Goal: Task Accomplishment & Management: Use online tool/utility

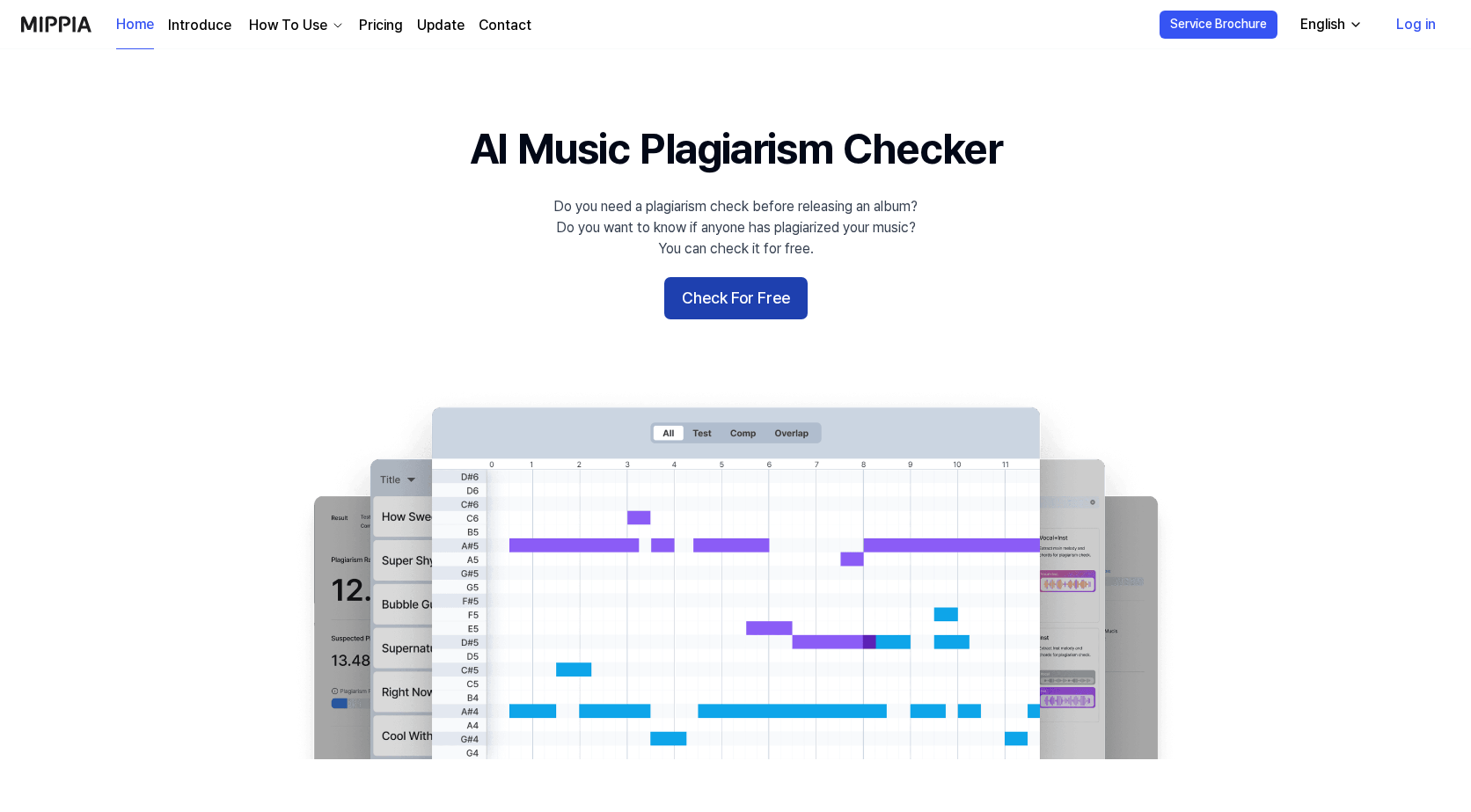
click at [768, 301] on button "Check For Free" at bounding box center [736, 297] width 143 height 42
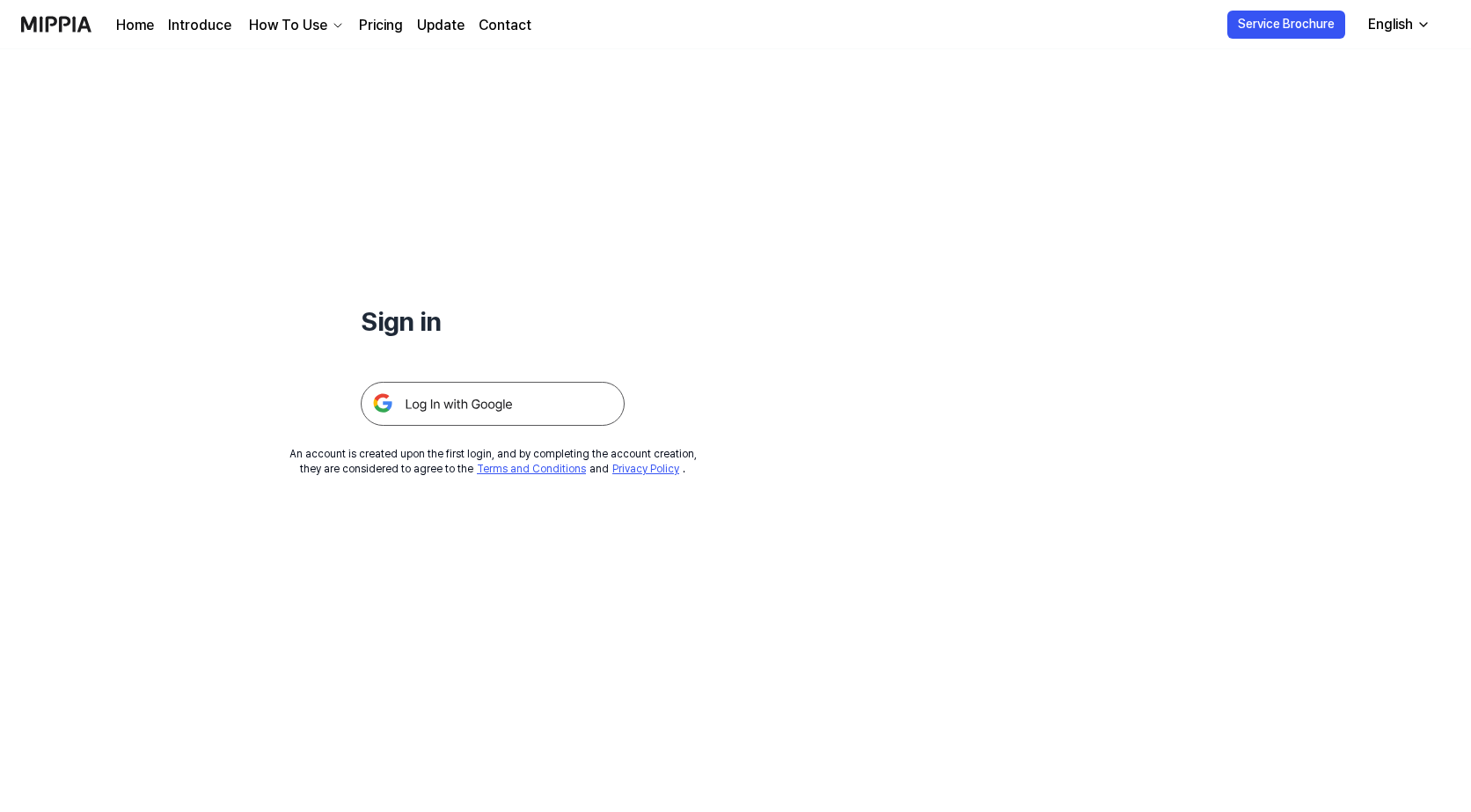
click at [449, 406] on img at bounding box center [492, 403] width 264 height 44
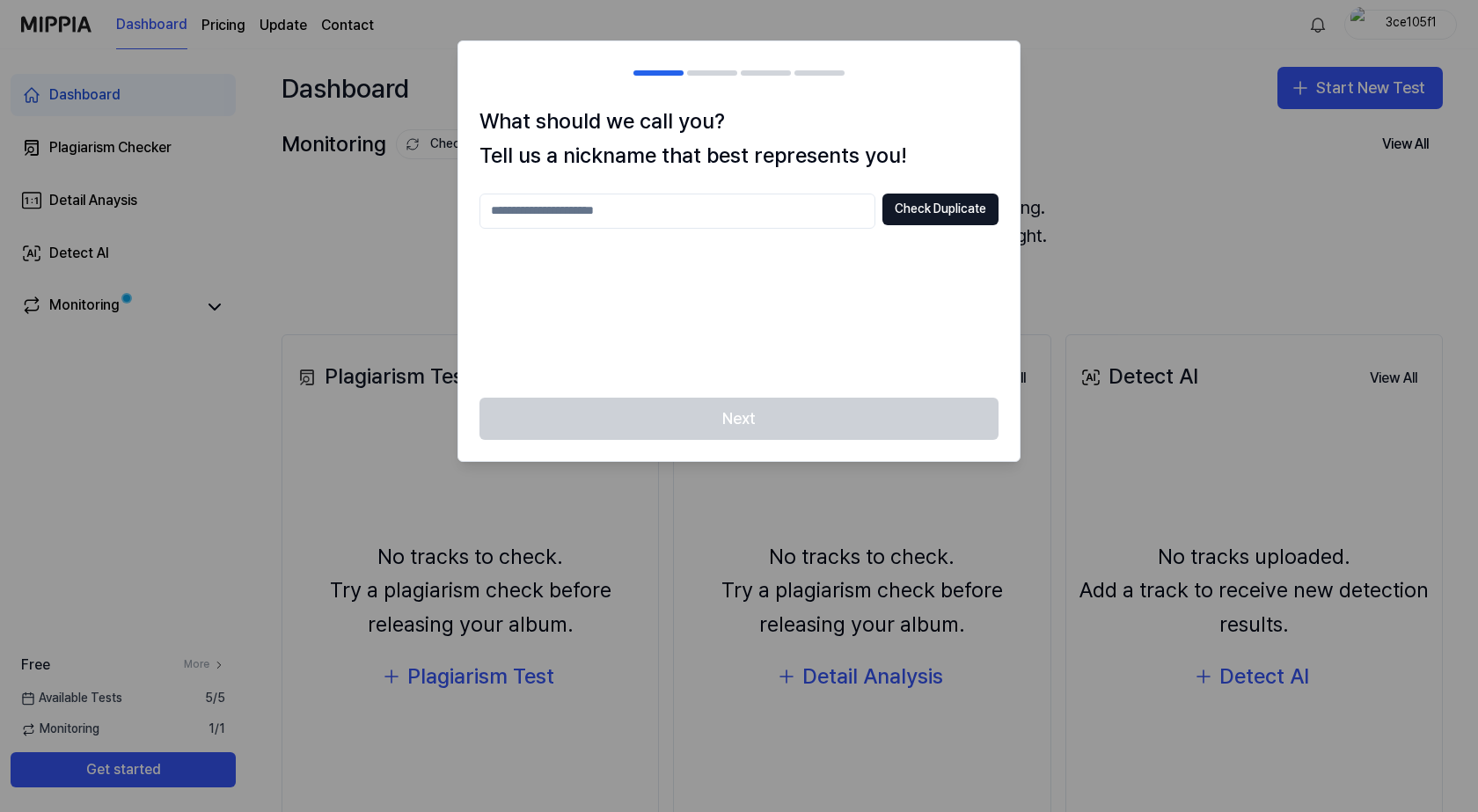
click at [626, 194] on input "text" at bounding box center [677, 211] width 396 height 35
click at [665, 214] on input "*******" at bounding box center [677, 211] width 396 height 35
type input "*******"
click at [659, 406] on div "Next" at bounding box center [739, 429] width 561 height 63
click at [607, 232] on div "******* Check Duplicate" at bounding box center [739, 285] width 519 height 183
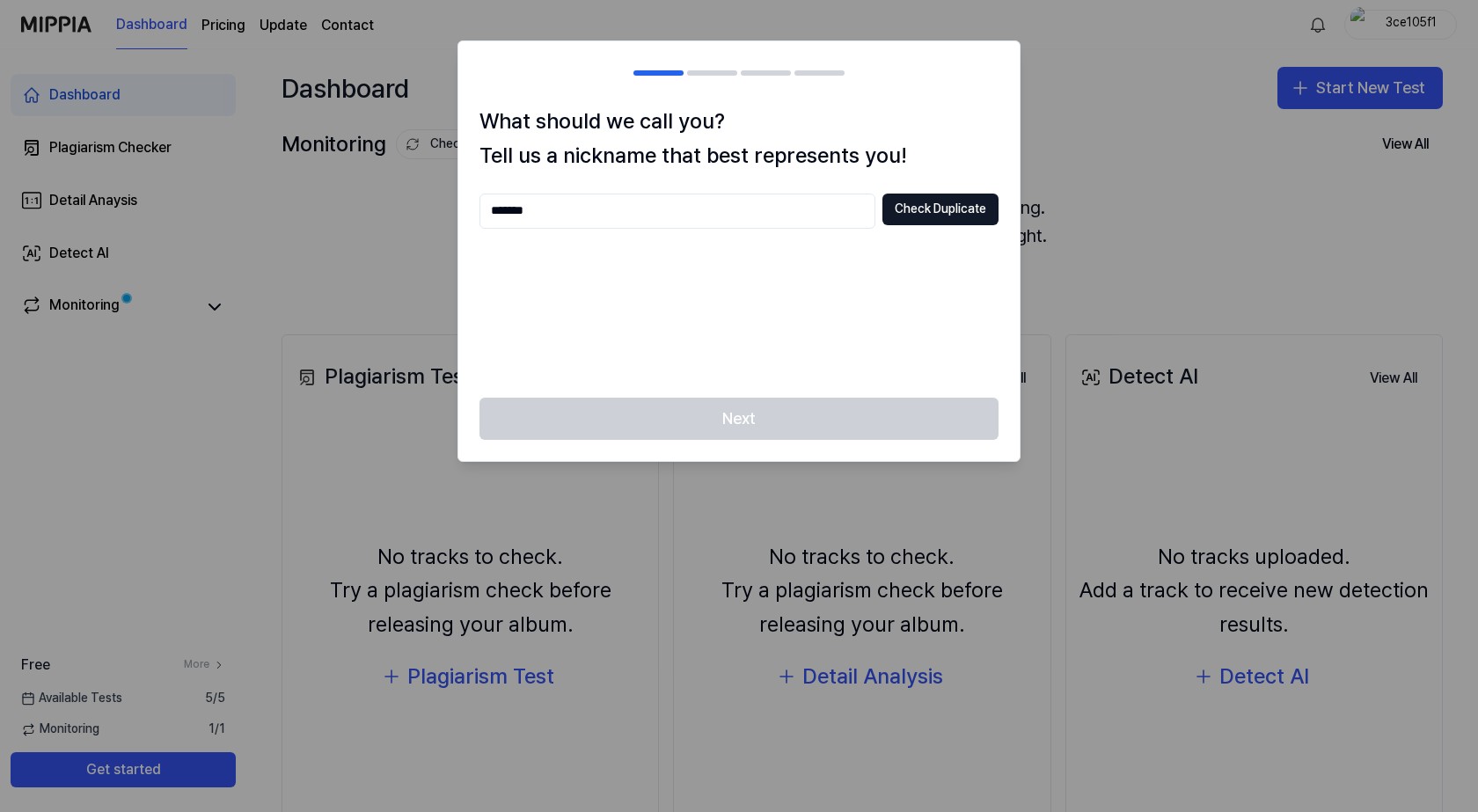
click at [601, 213] on input "*******" at bounding box center [677, 211] width 396 height 35
click at [918, 217] on button "Check Duplicate" at bounding box center [941, 209] width 116 height 31
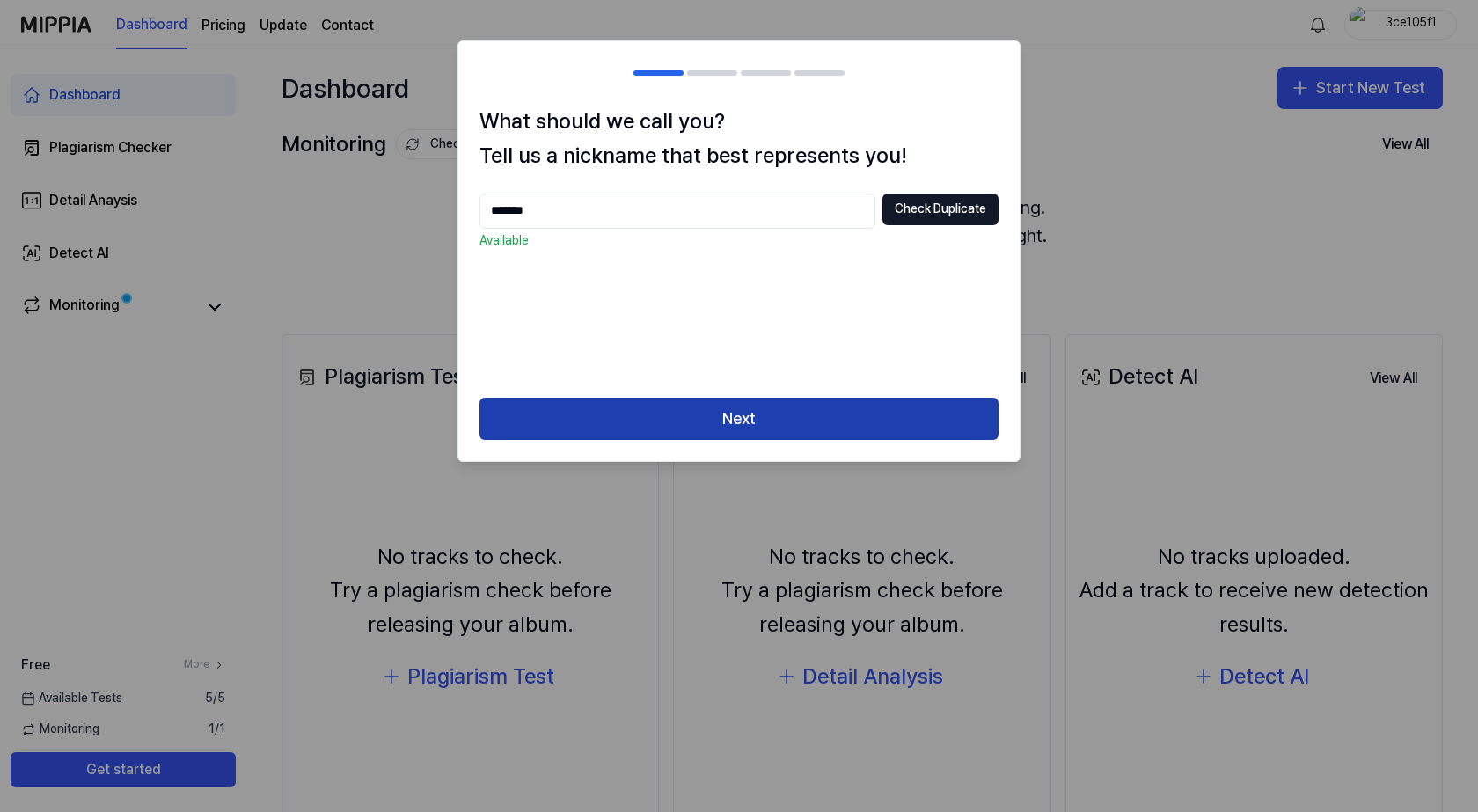
click at [692, 415] on button "Next" at bounding box center [739, 418] width 519 height 42
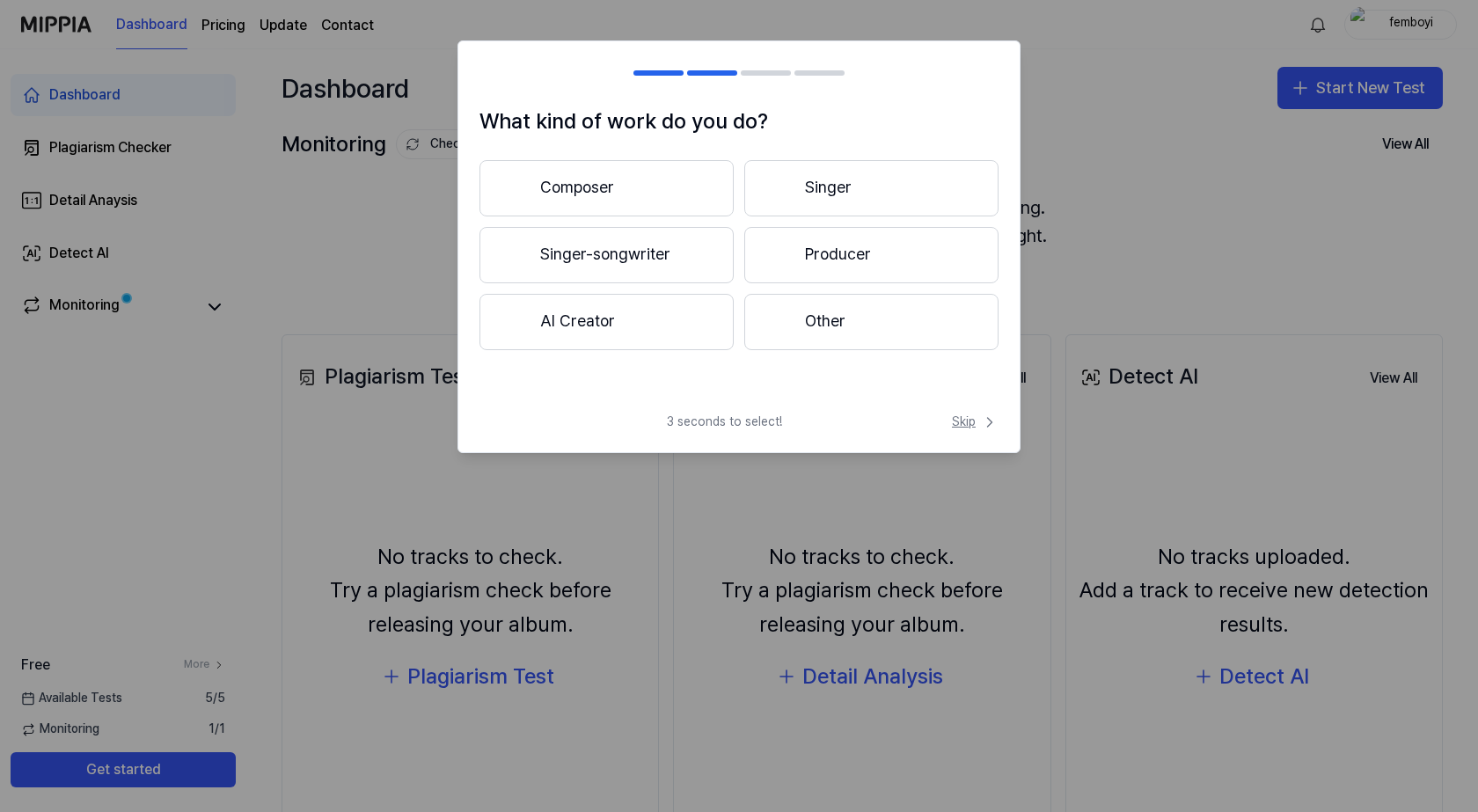
click at [978, 426] on span "Skip" at bounding box center [975, 423] width 46 height 18
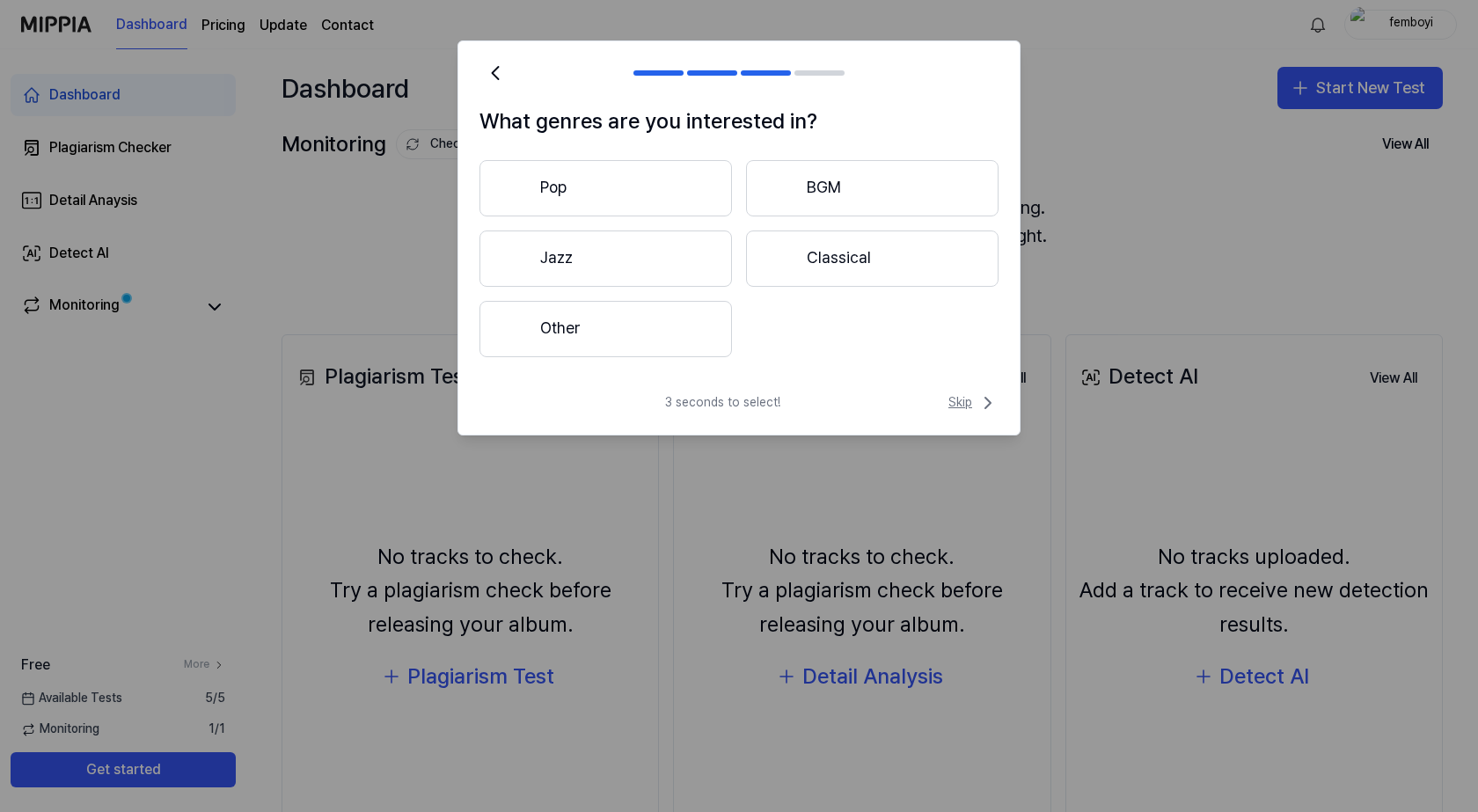
click at [979, 405] on icon at bounding box center [988, 403] width 21 height 21
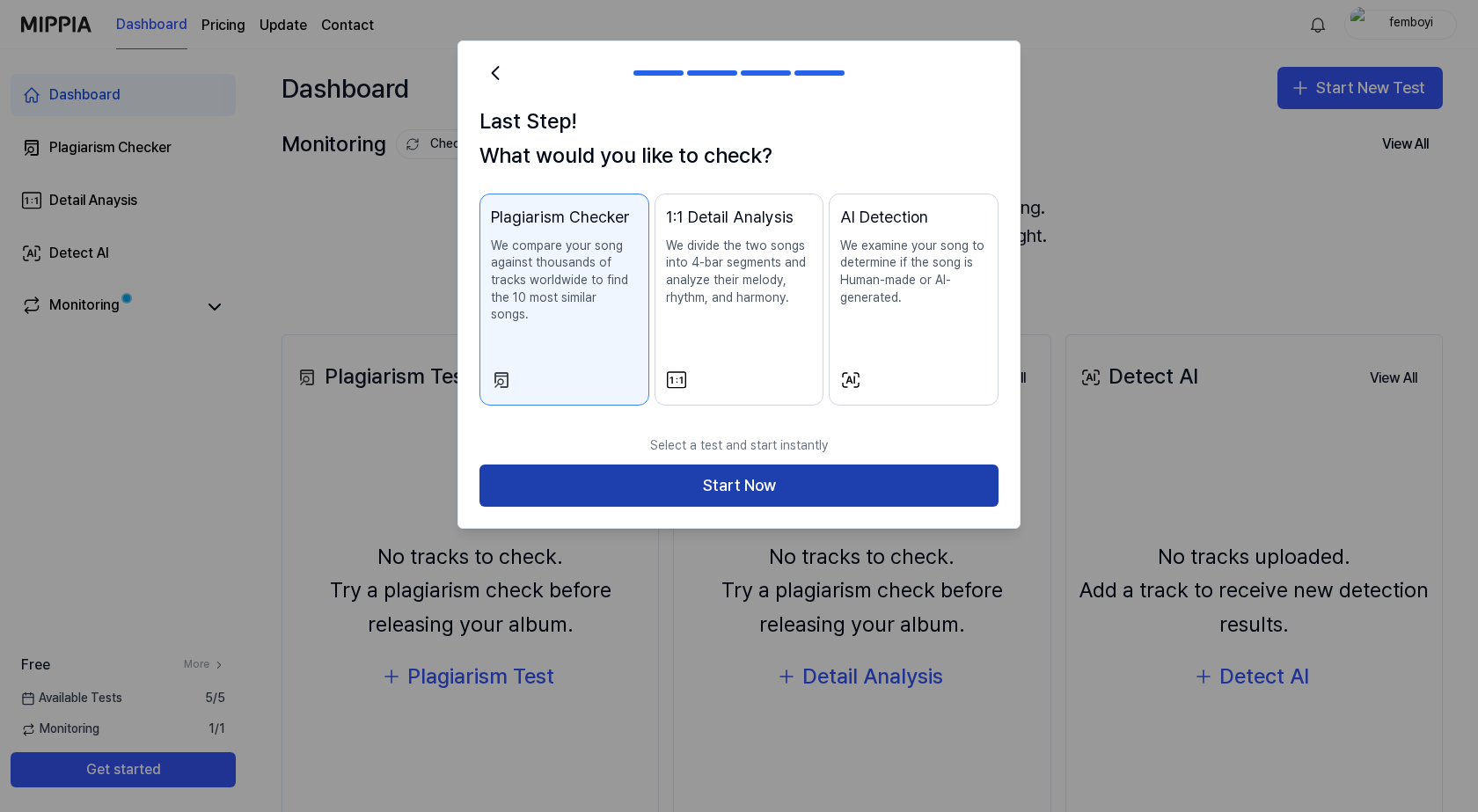
click at [704, 480] on button "Start Now" at bounding box center [739, 485] width 519 height 42
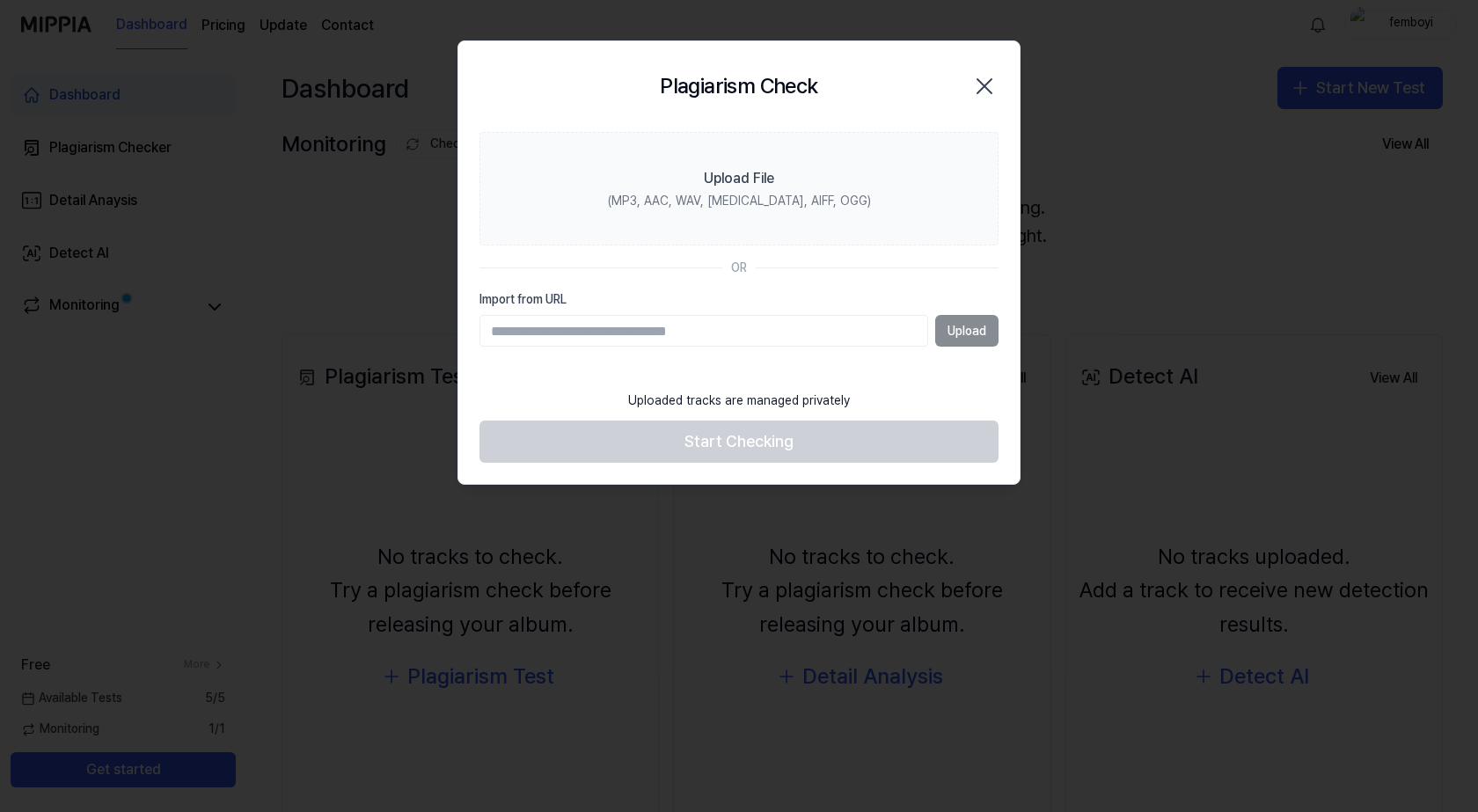
click at [593, 331] on input "Import from URL" at bounding box center [704, 330] width 449 height 31
click at [598, 328] on input "Import from URL" at bounding box center [704, 330] width 449 height 31
paste input "**********"
type input "**********"
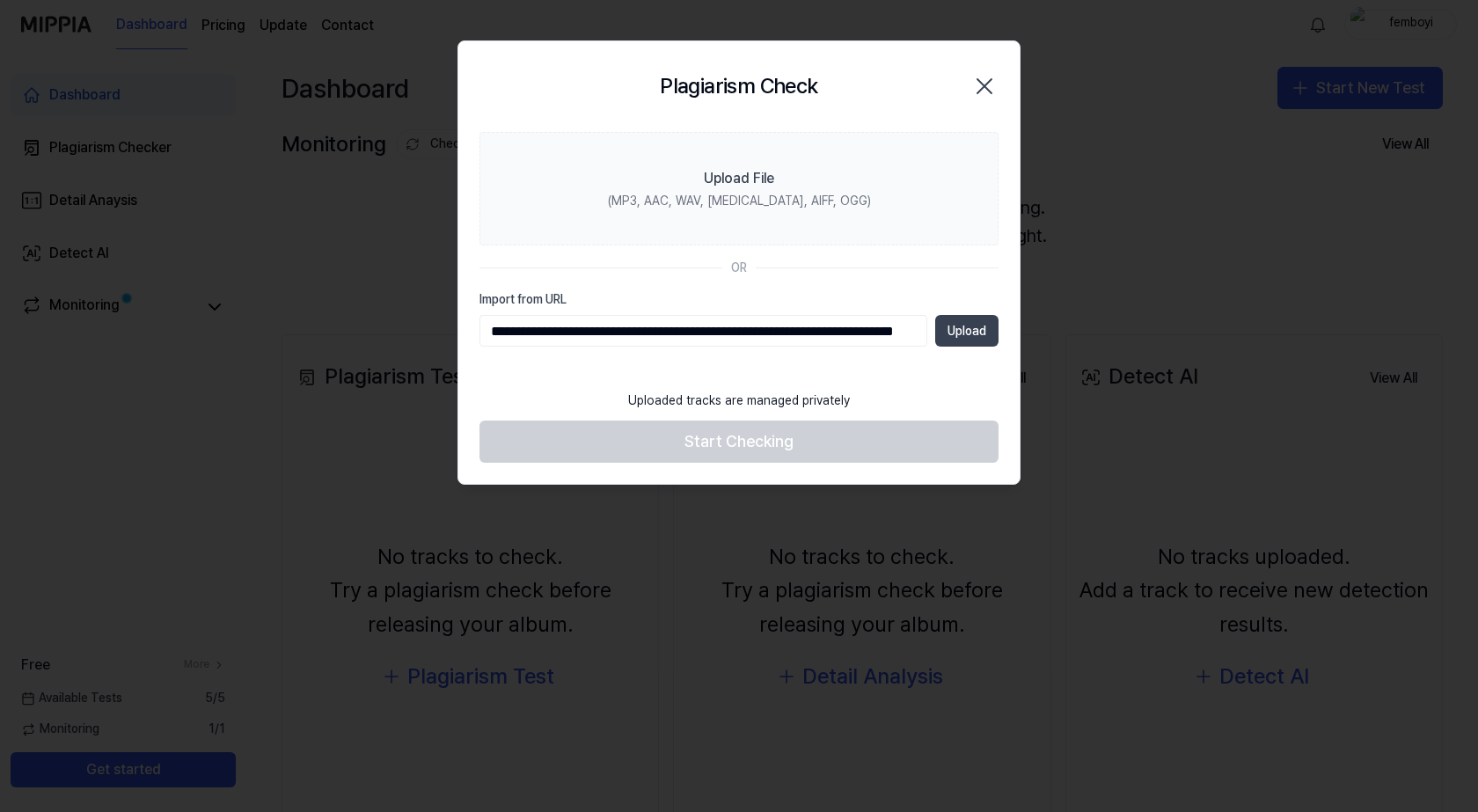
click at [962, 331] on button "Upload" at bounding box center [967, 330] width 63 height 31
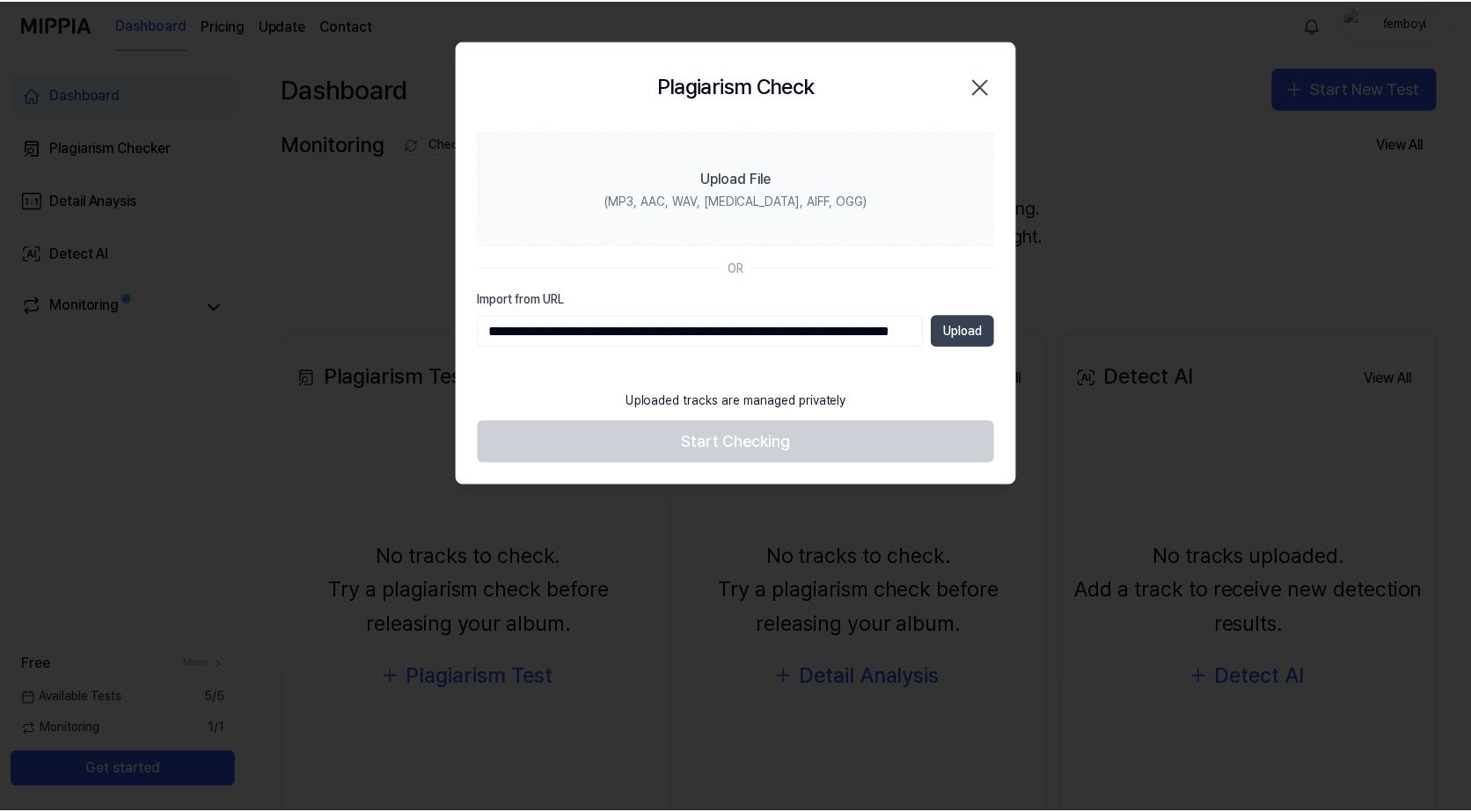
scroll to position [0, 0]
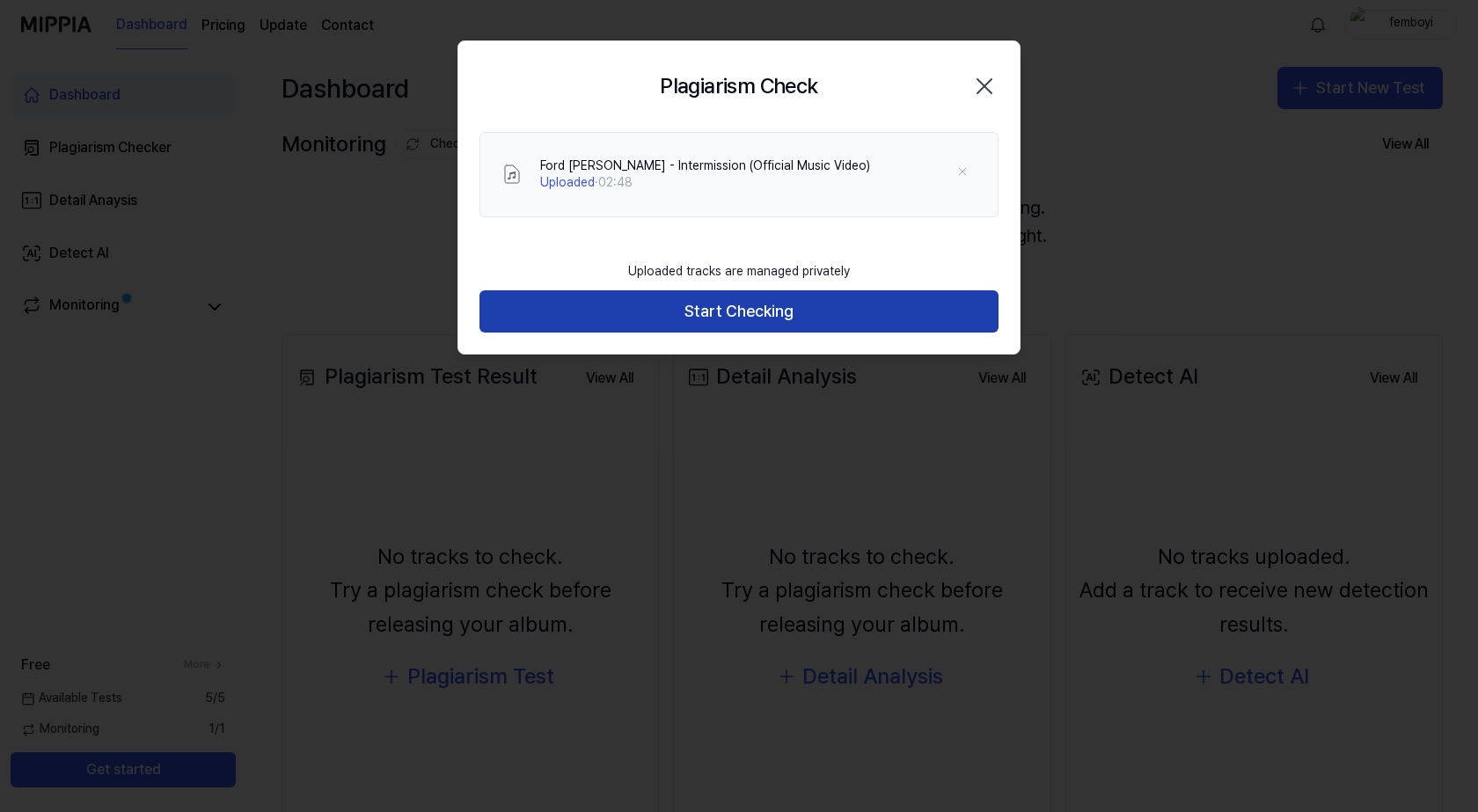
click at [726, 314] on button "Start Checking" at bounding box center [739, 311] width 519 height 42
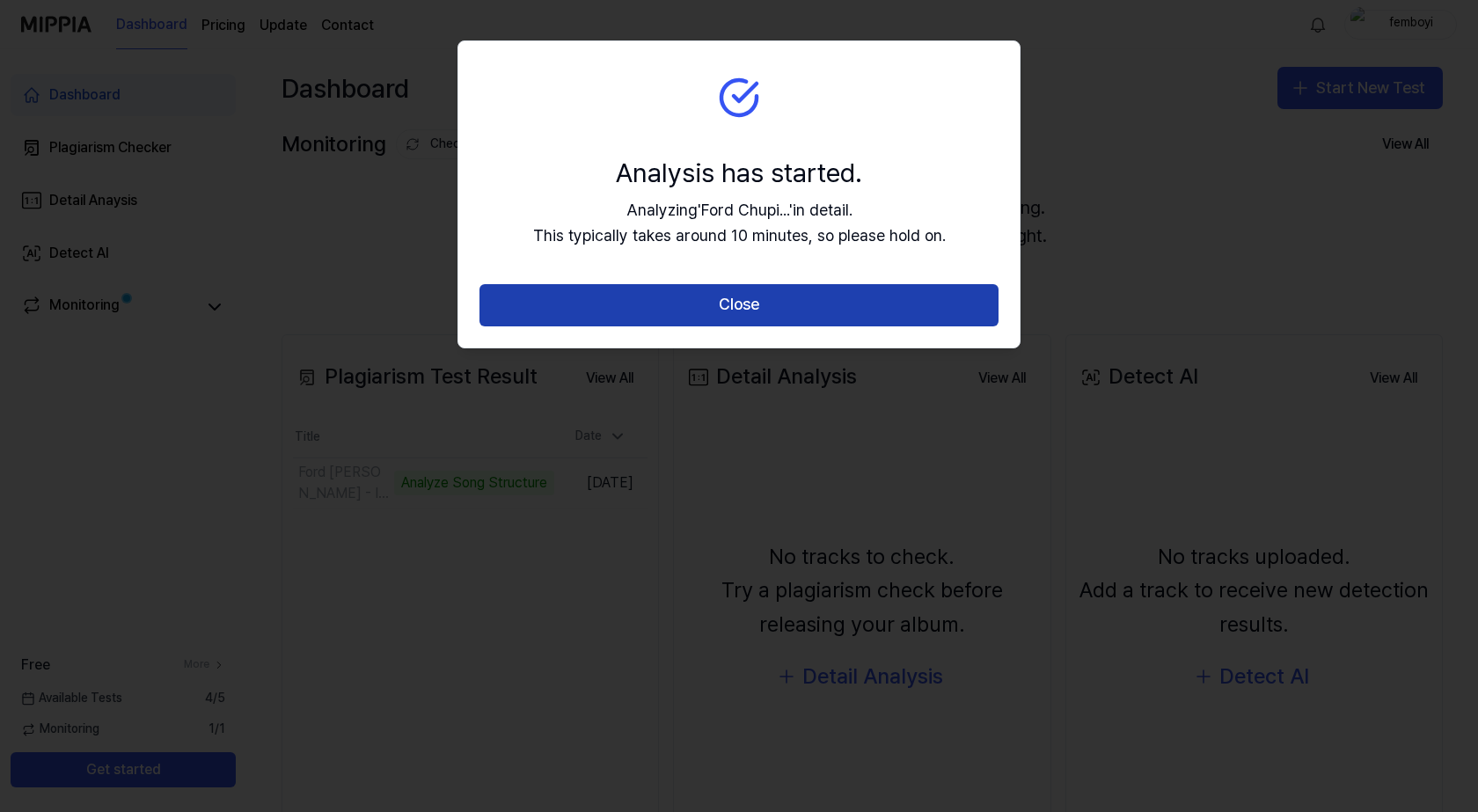
click at [705, 310] on button "Close" at bounding box center [739, 305] width 519 height 42
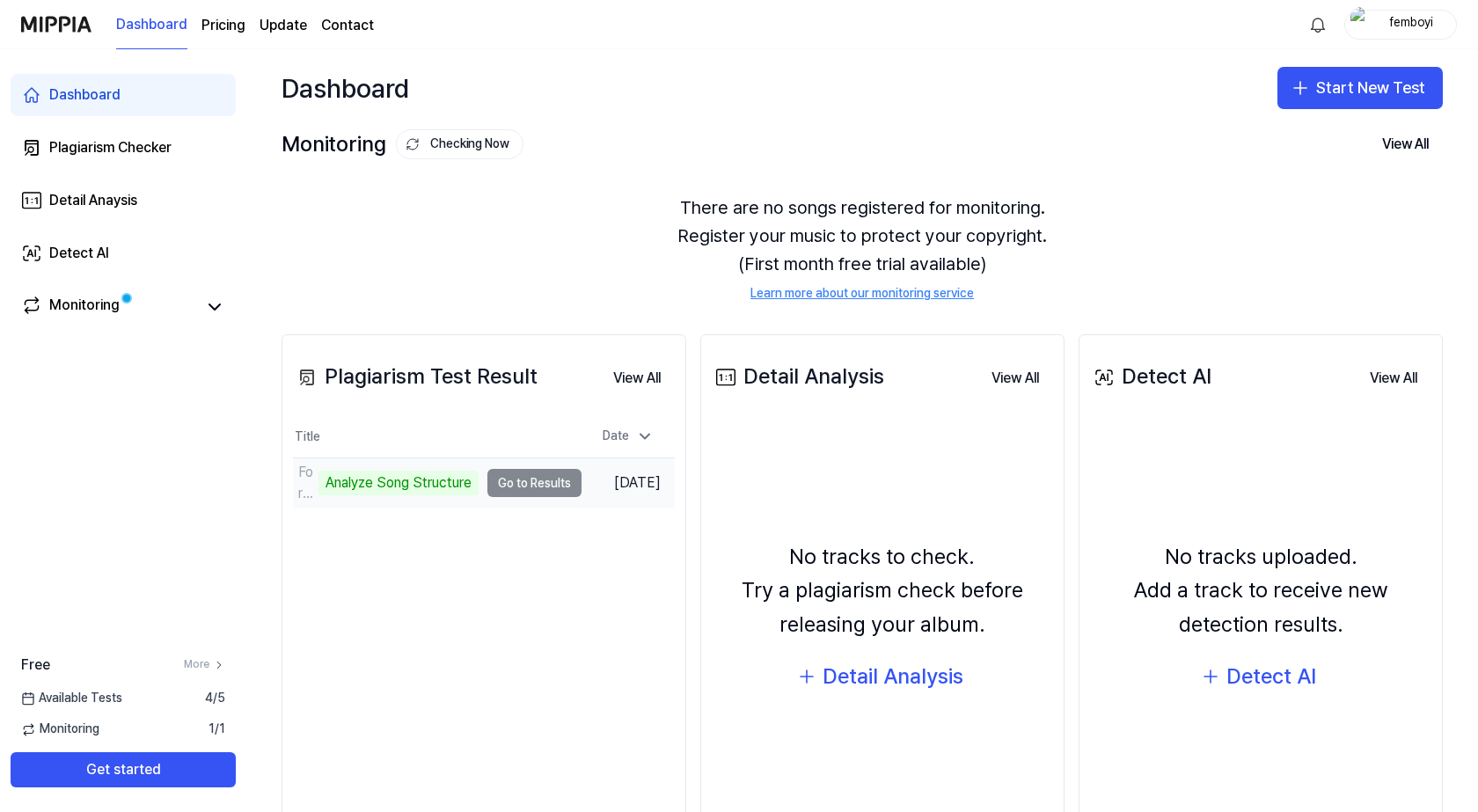
click at [528, 480] on td "Ford [PERSON_NAME] - Intermission (Official Music Video) Analyze Song Structure…" at bounding box center [437, 482] width 289 height 49
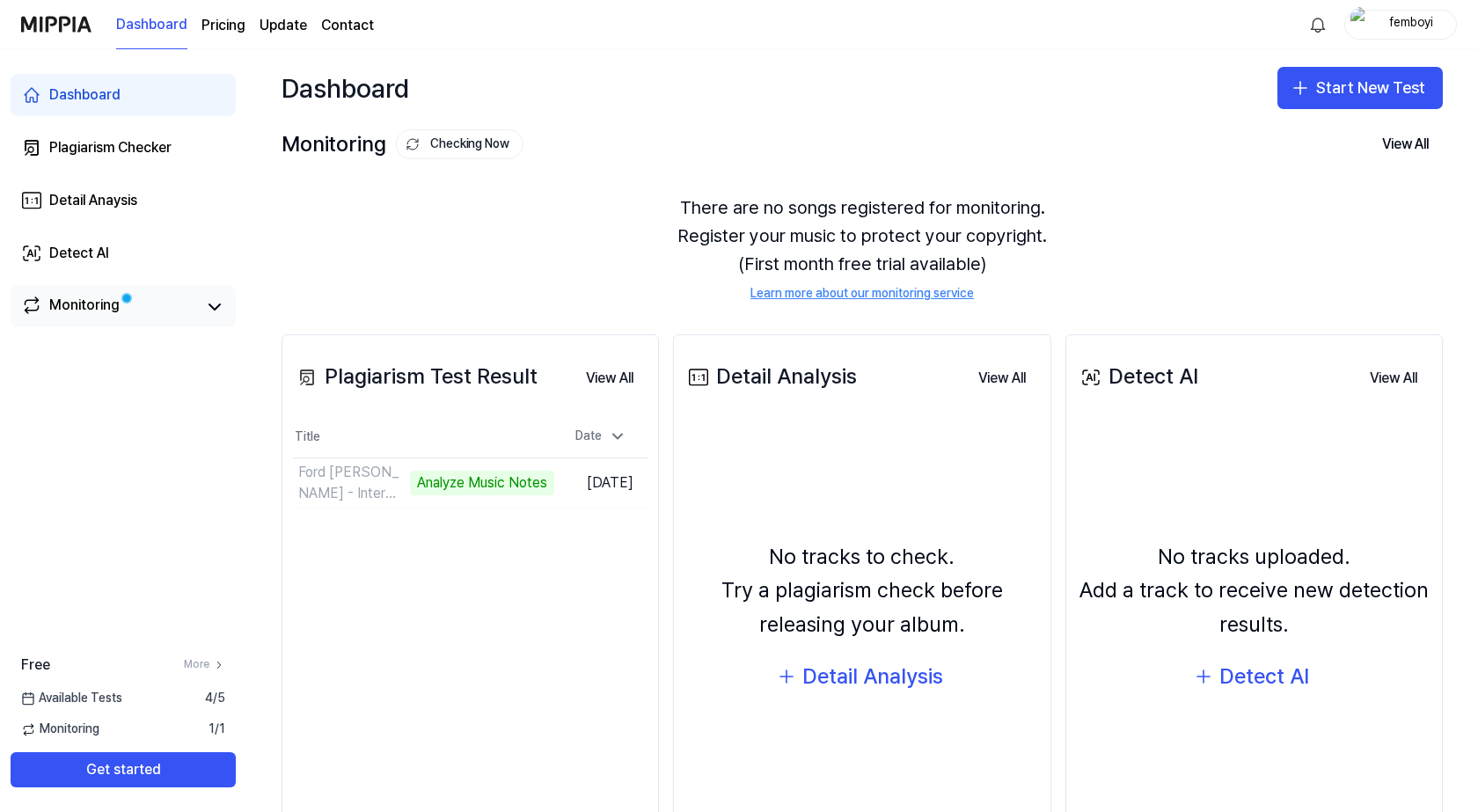
click at [95, 311] on div "Monitoring" at bounding box center [84, 307] width 71 height 25
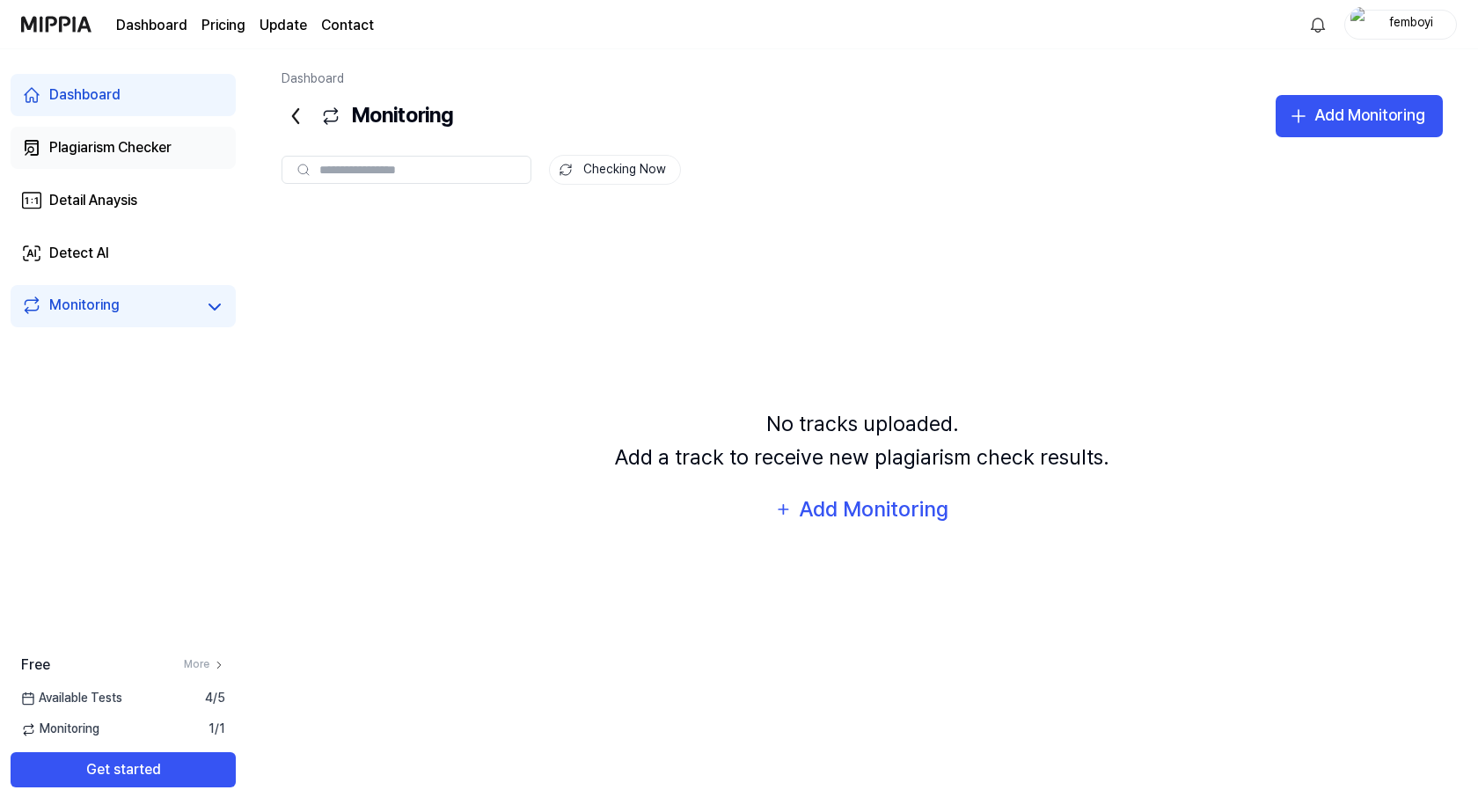
click at [140, 147] on div "Plagiarism Checker" at bounding box center [110, 148] width 122 height 21
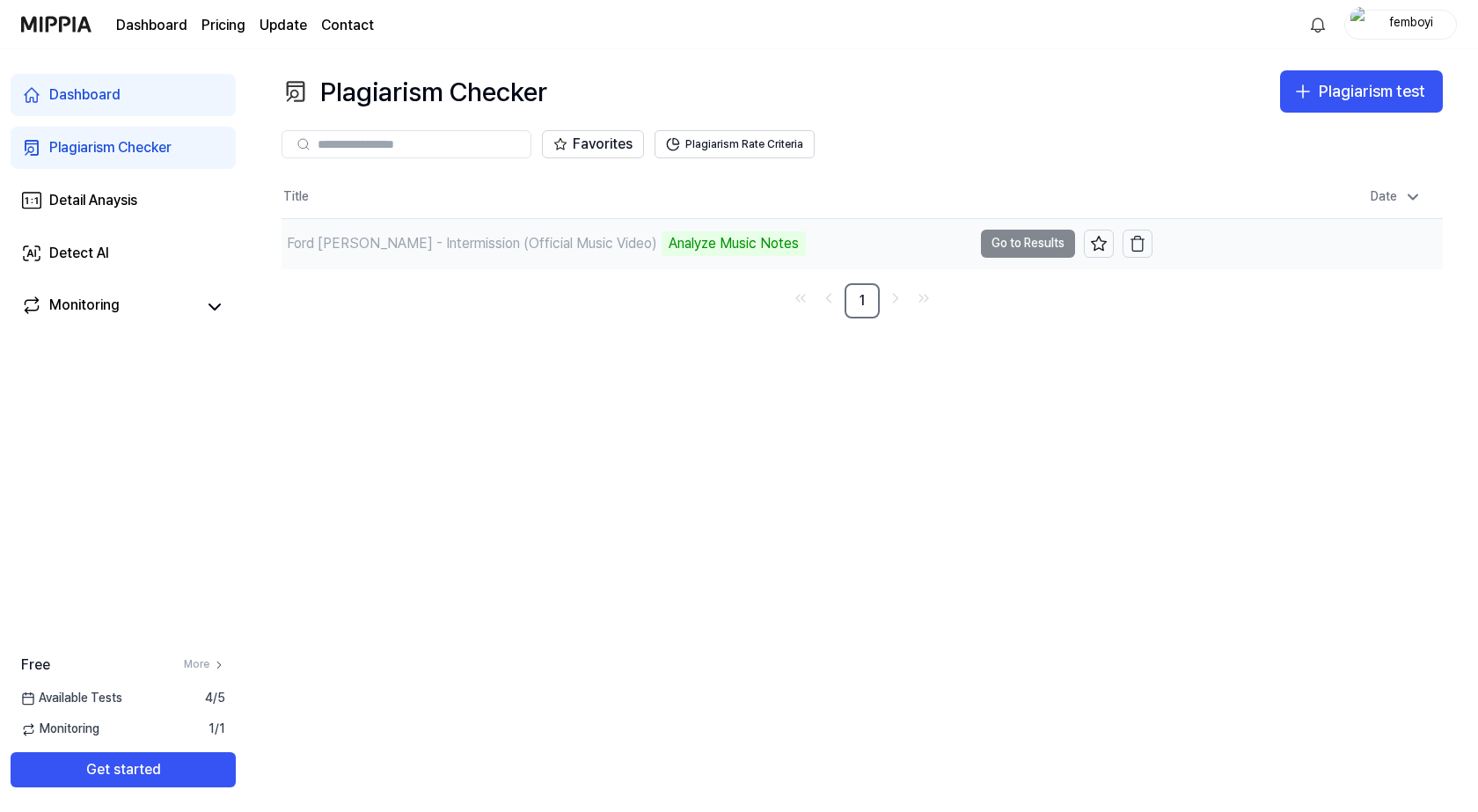
click at [684, 254] on div "Analyze Music Notes" at bounding box center [733, 244] width 144 height 25
click at [1037, 241] on td "Ford [PERSON_NAME] - Intermission (Official Music Video) Analyze Music Notes Go…" at bounding box center [717, 243] width 871 height 49
click at [1035, 243] on td "Ford [PERSON_NAME] - Intermission (Official Music Video) Analyze Music Notes Go…" at bounding box center [717, 243] width 871 height 49
click at [150, 191] on link "Detail Anaysis" at bounding box center [123, 200] width 225 height 42
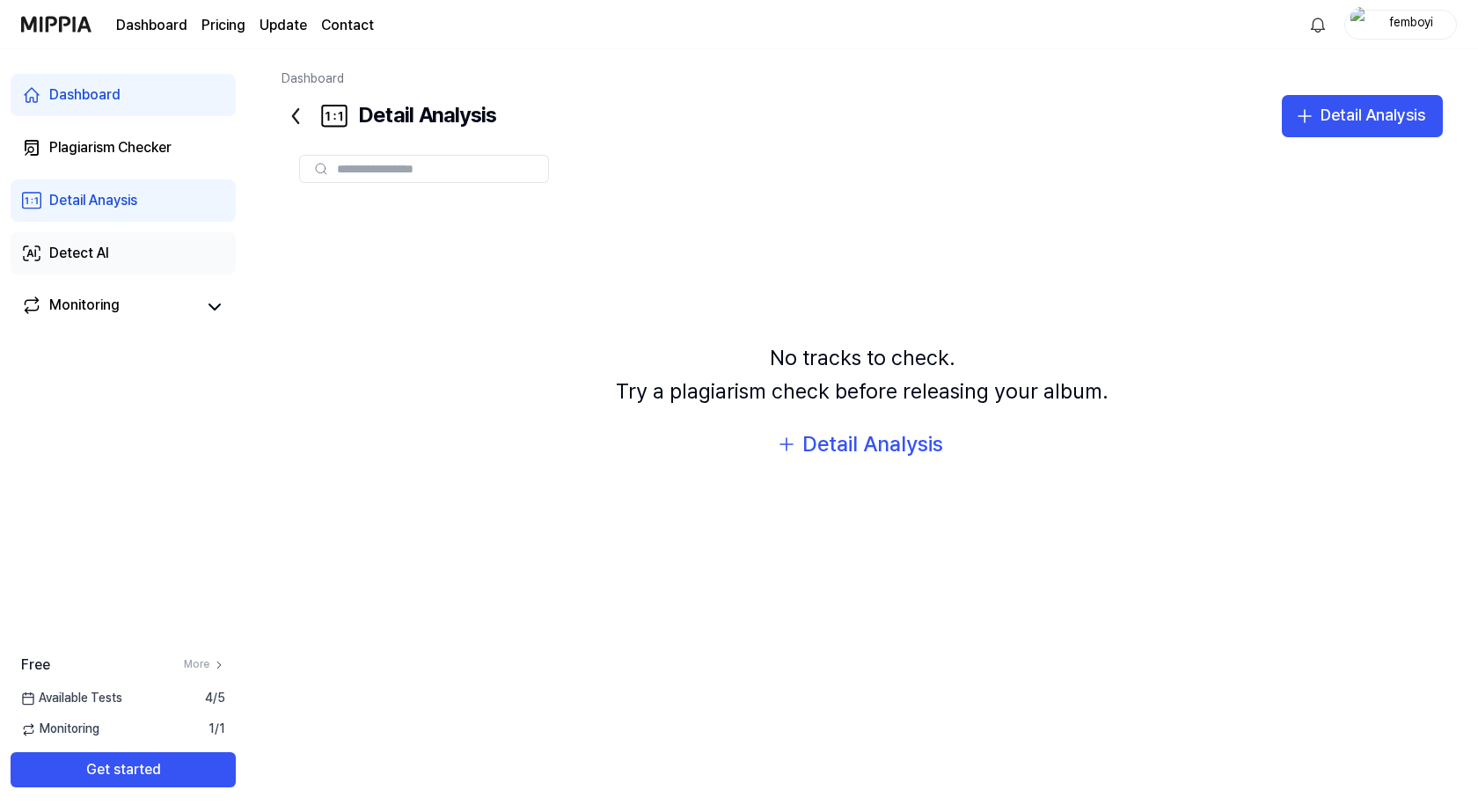
click at [138, 256] on link "Detect AI" at bounding box center [123, 253] width 225 height 42
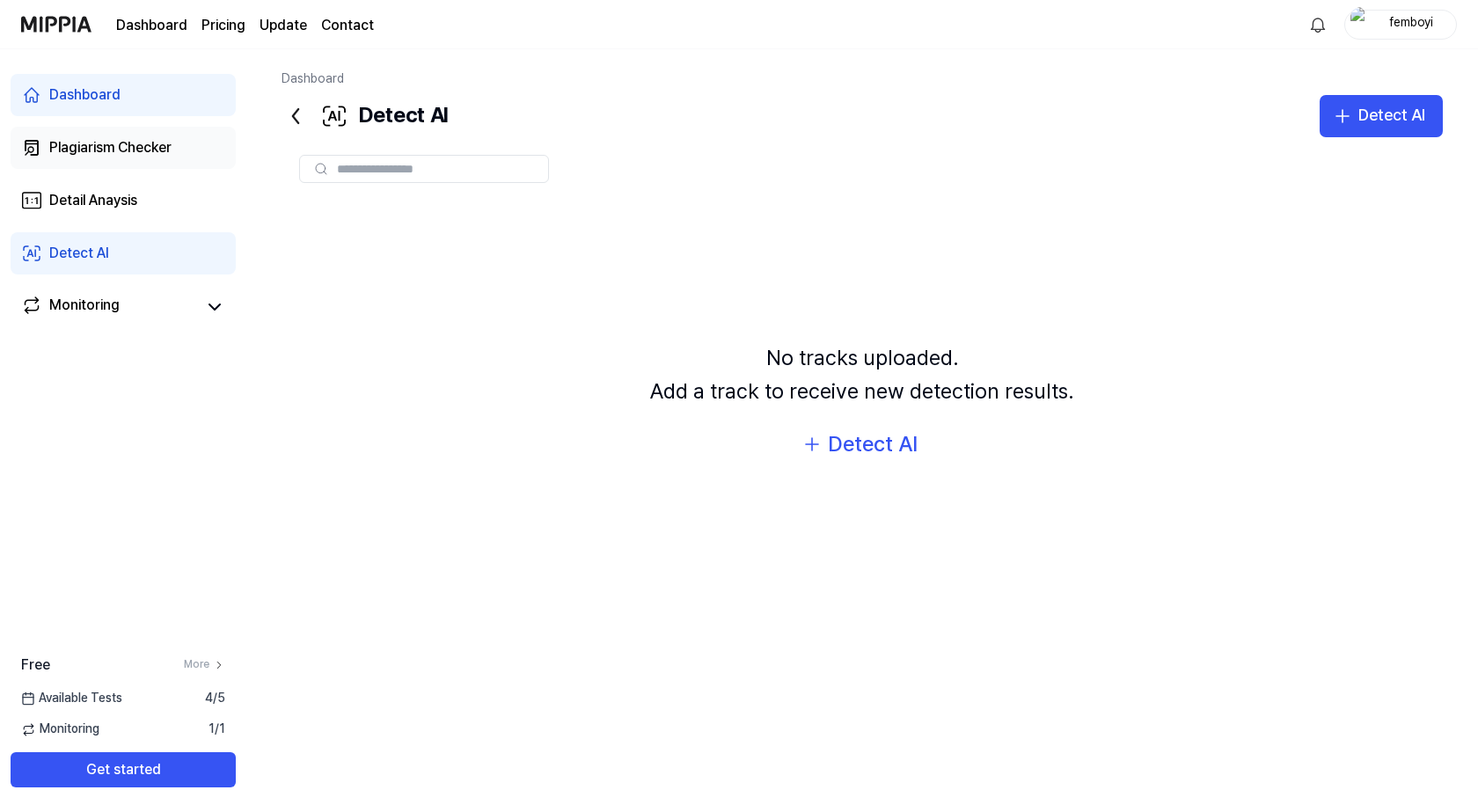
click at [140, 156] on div "Plagiarism Checker" at bounding box center [110, 148] width 122 height 21
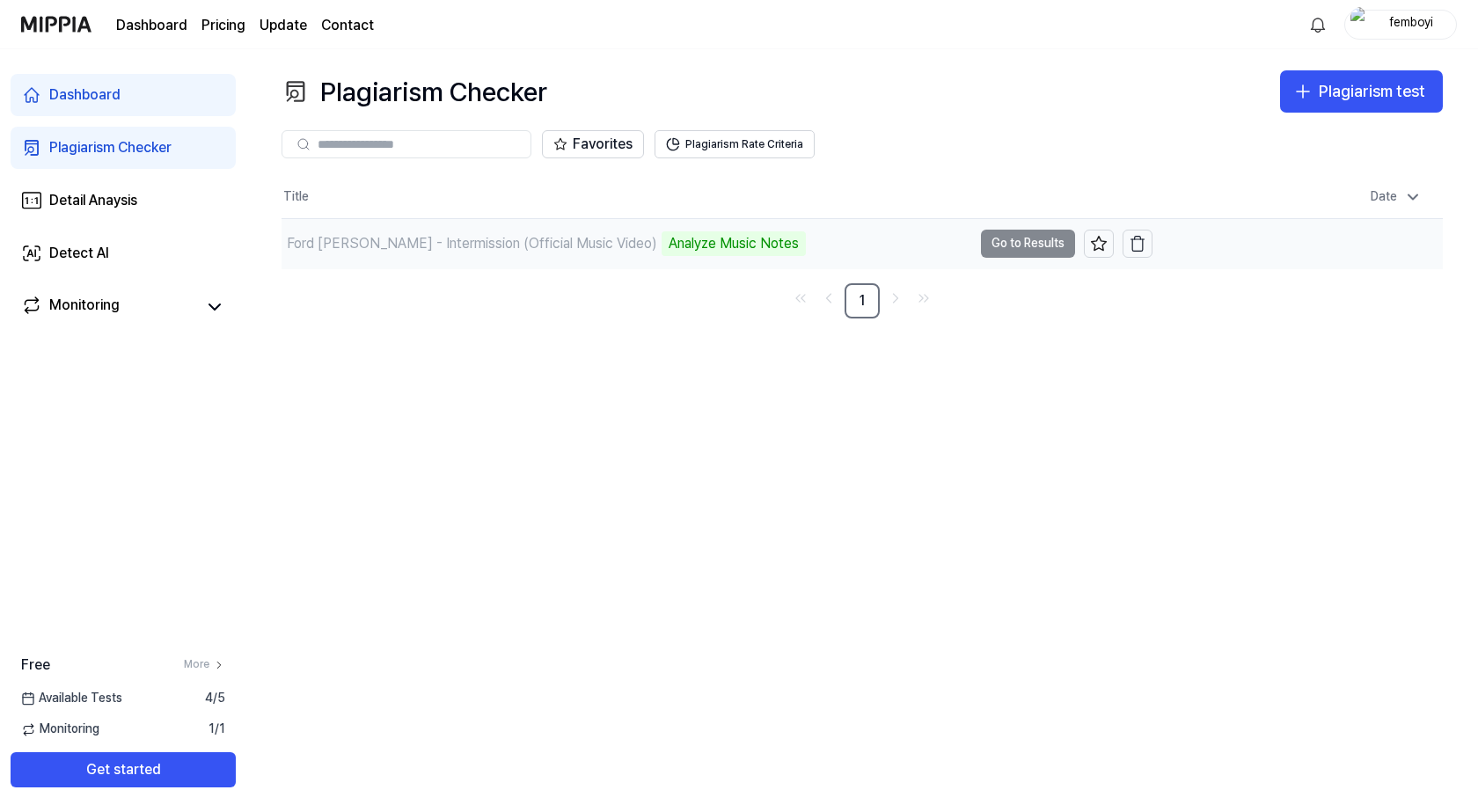
drag, startPoint x: 330, startPoint y: 235, endPoint x: 1021, endPoint y: 240, distance: 691.0
click at [1021, 240] on td "Ford [PERSON_NAME] - Intermission (Official Music Video) Analyze Music Notes Go…" at bounding box center [717, 243] width 871 height 49
click at [661, 232] on div "Analyze Music Notes" at bounding box center [733, 244] width 144 height 25
click at [661, 243] on div "Analyze Music Notes" at bounding box center [733, 244] width 144 height 25
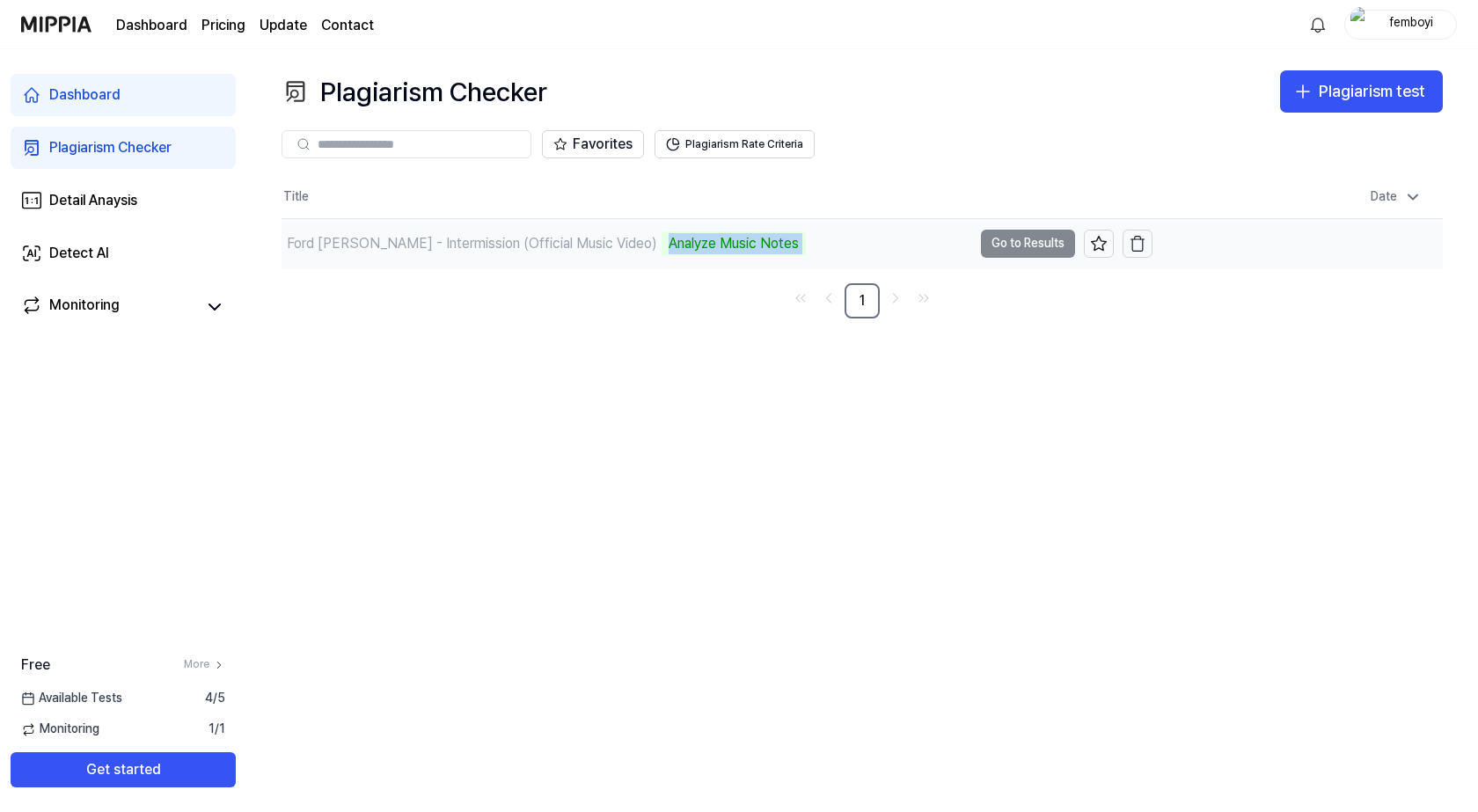
click at [661, 243] on div "Analyze Music Notes" at bounding box center [733, 244] width 144 height 25
click at [908, 244] on div "Ford [PERSON_NAME] - Intermission (Official Music Video) Analyze Music Notes" at bounding box center [626, 243] width 691 height 49
click at [693, 237] on div "Analyze Music Notes" at bounding box center [733, 244] width 144 height 25
click at [404, 142] on input "text" at bounding box center [418, 145] width 202 height 16
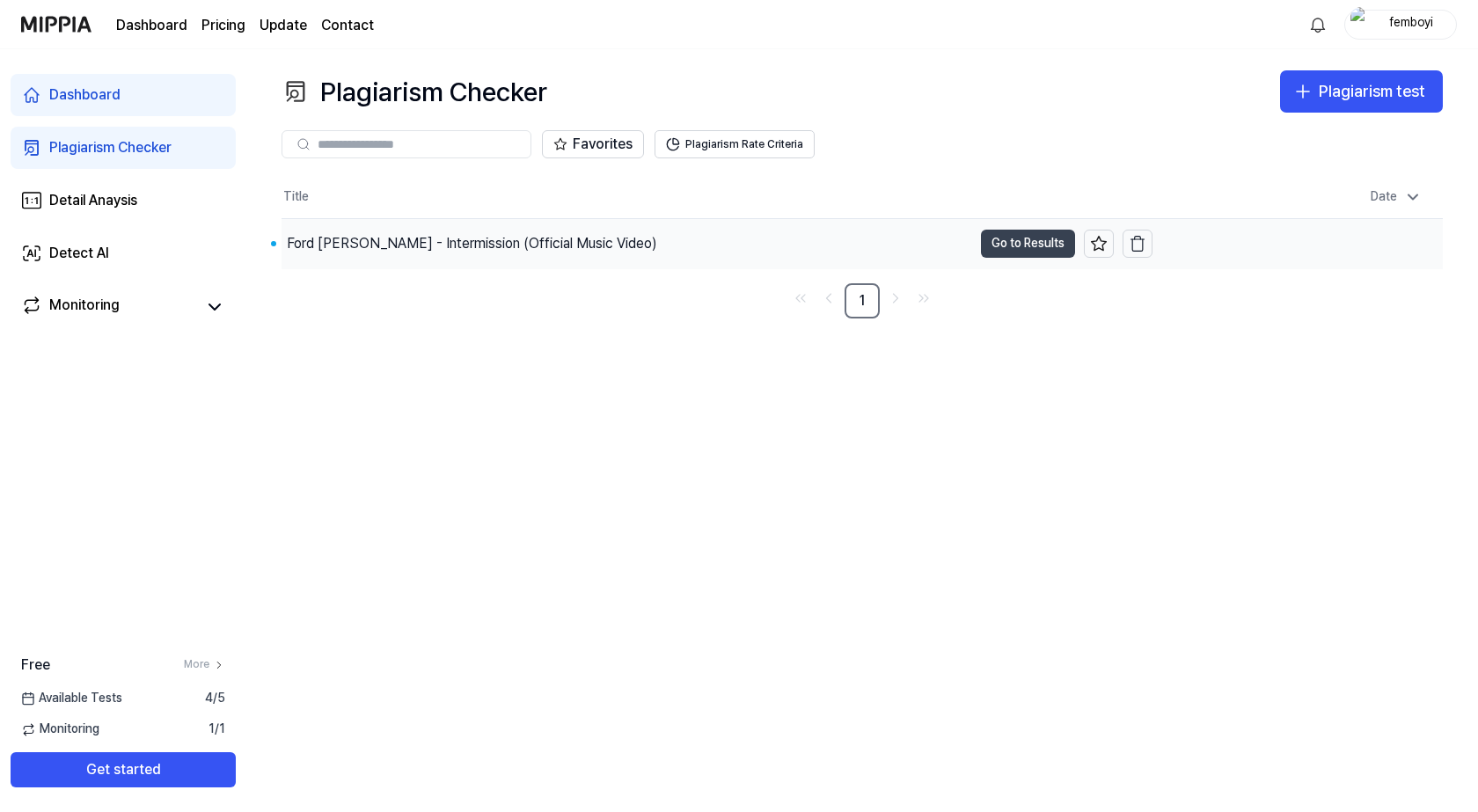
click at [1025, 243] on button "Go to Results" at bounding box center [1028, 244] width 94 height 29
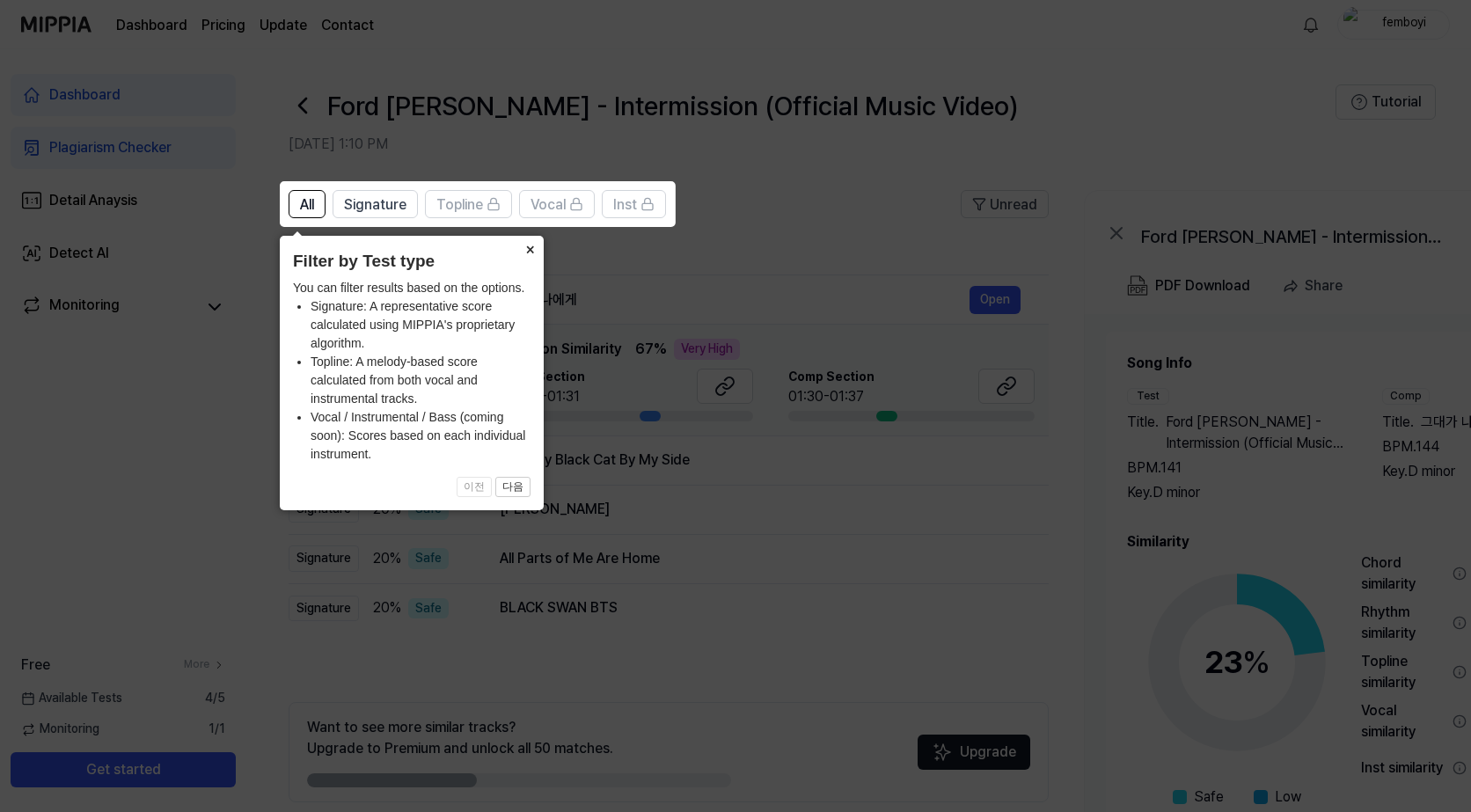
click at [534, 253] on button "×" at bounding box center [530, 248] width 29 height 25
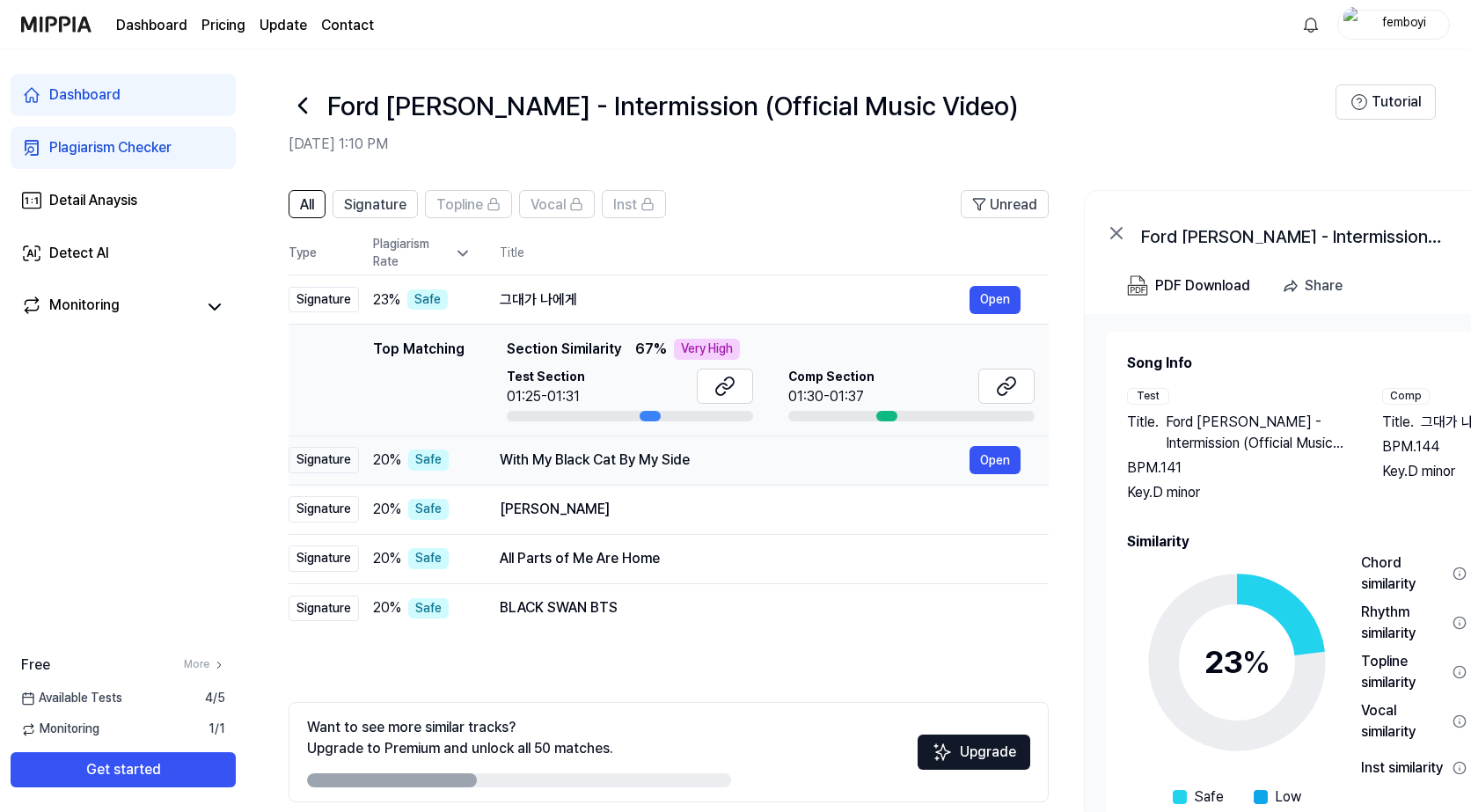
click at [590, 456] on div "With My Black Cat By My Side" at bounding box center [735, 460] width 470 height 21
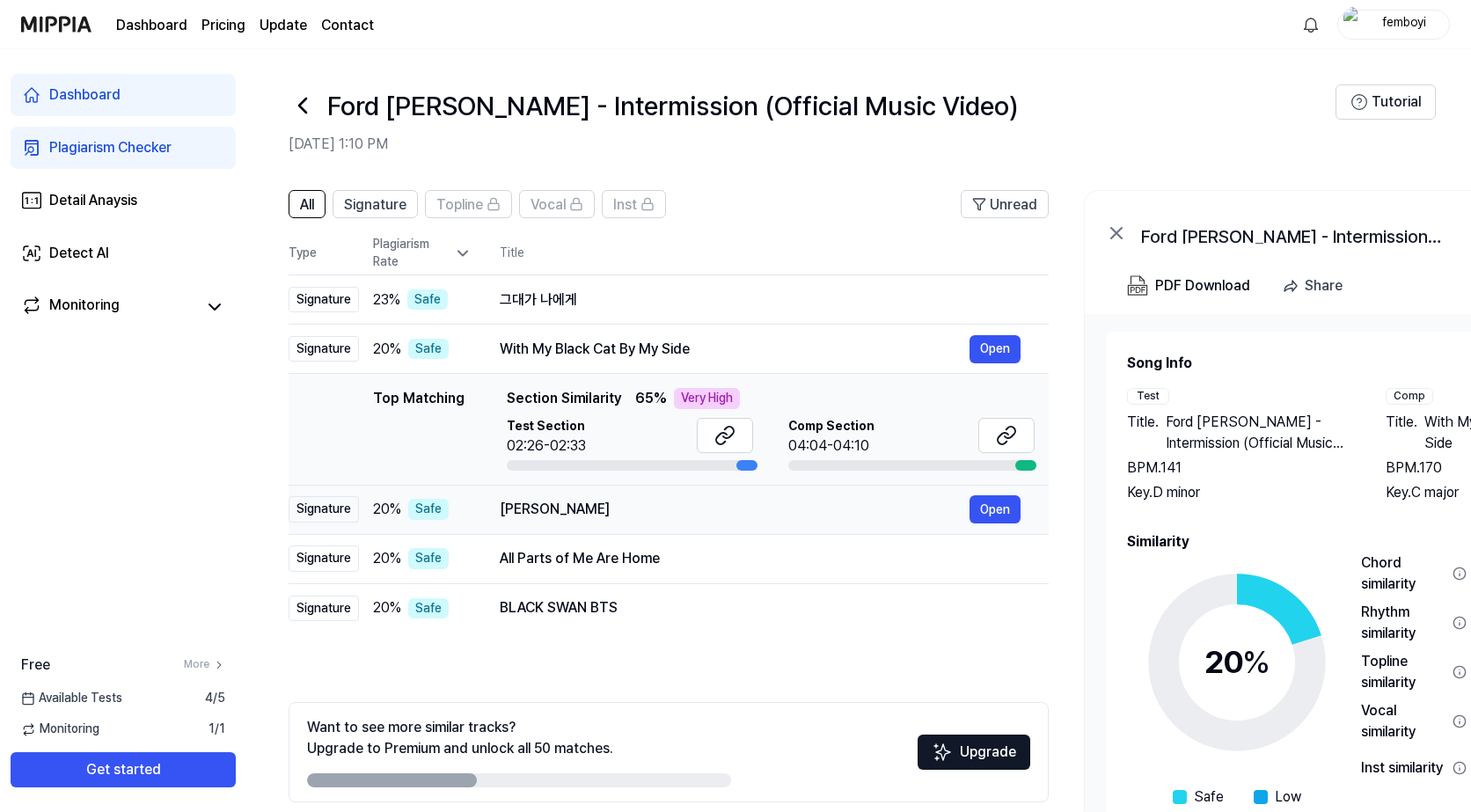
click at [692, 502] on div "[PERSON_NAME]" at bounding box center [735, 509] width 470 height 21
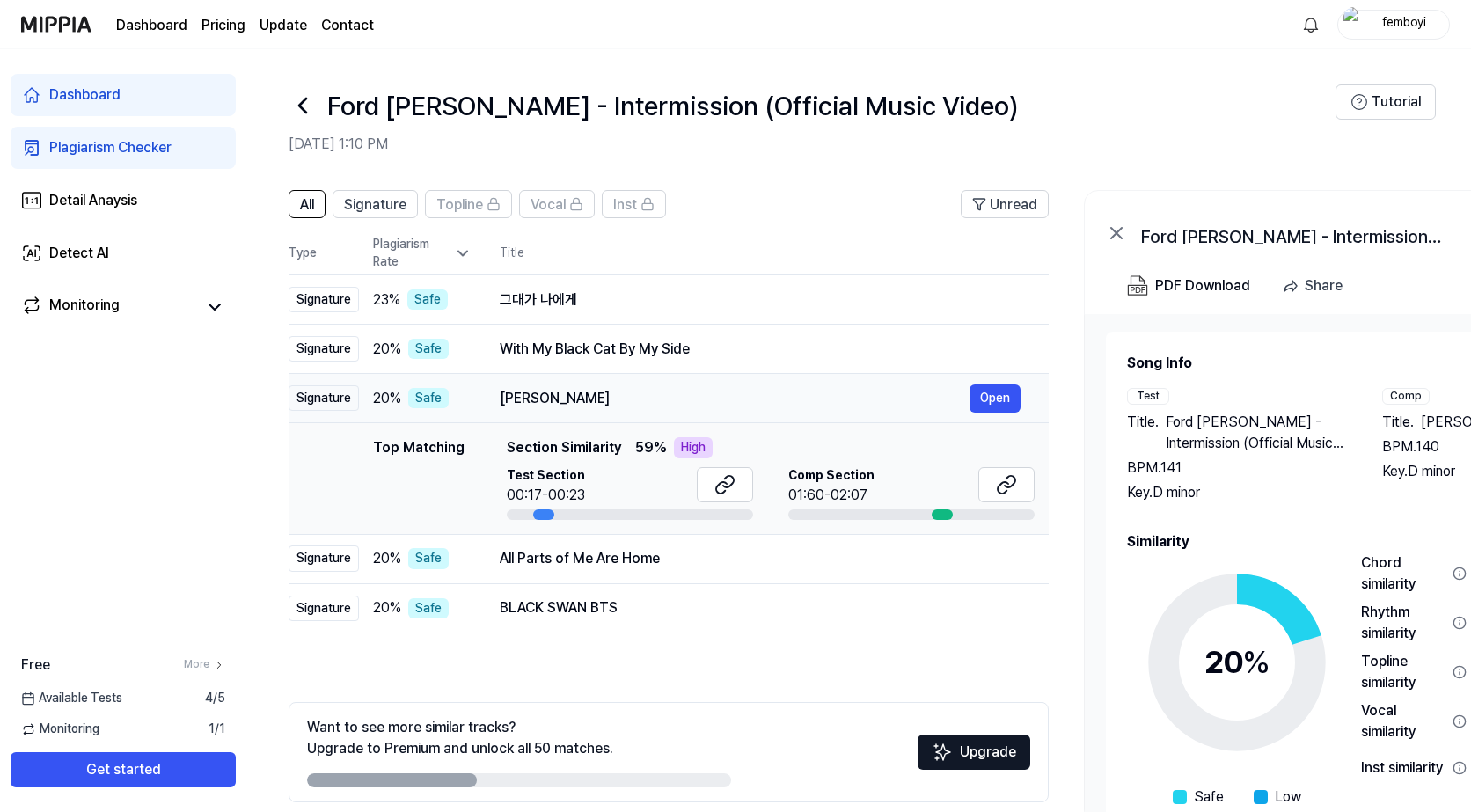
click at [696, 389] on div "[PERSON_NAME]" at bounding box center [735, 398] width 470 height 21
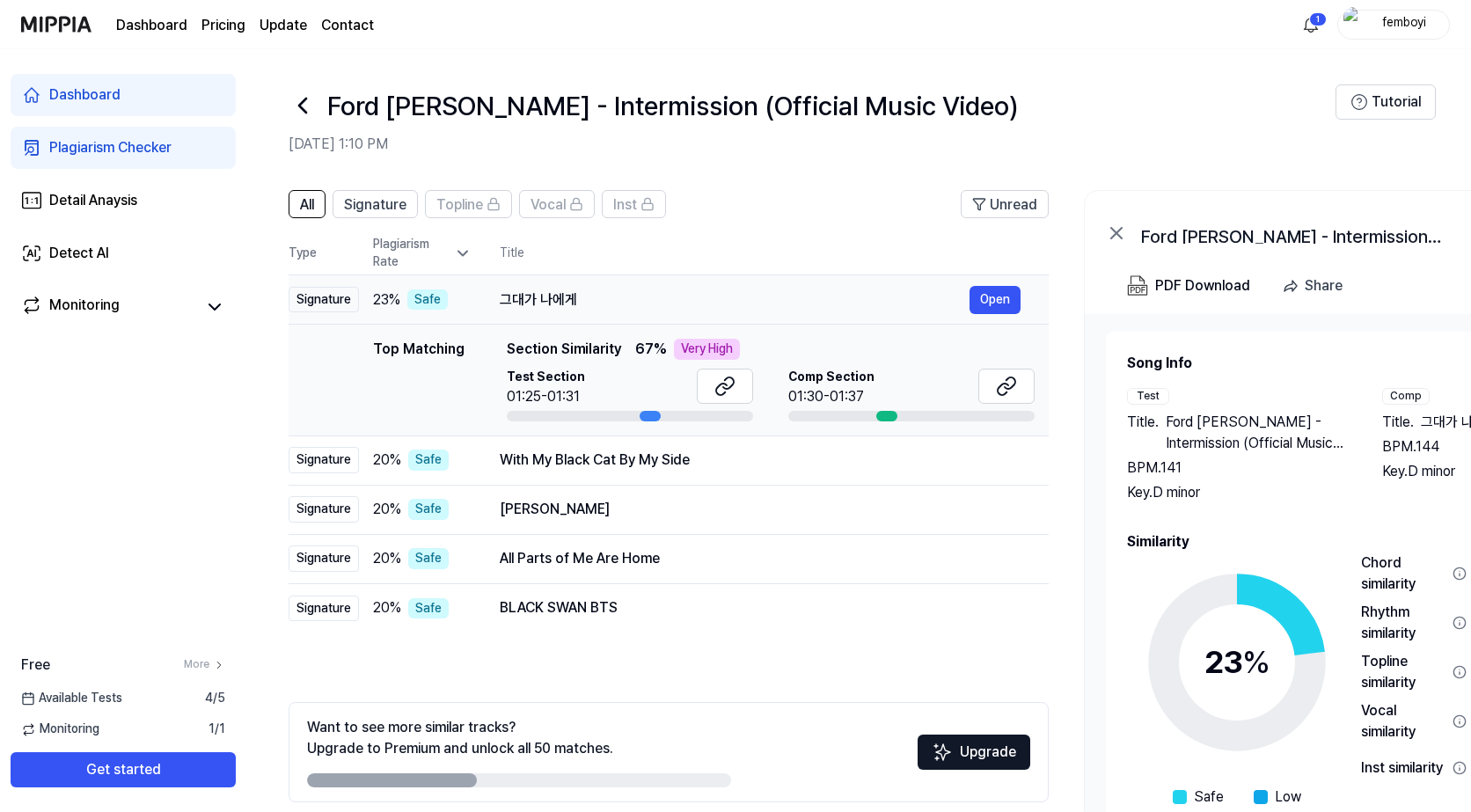
click at [619, 298] on div "그대가 나에게" at bounding box center [735, 300] width 470 height 21
click at [604, 296] on div "그대가 나에게" at bounding box center [735, 300] width 470 height 21
click at [725, 388] on icon at bounding box center [728, 382] width 11 height 12
click at [1004, 388] on icon at bounding box center [1010, 382] width 11 height 12
click at [483, 461] on td "With My Black Cat By My Side Open" at bounding box center [761, 459] width 577 height 49
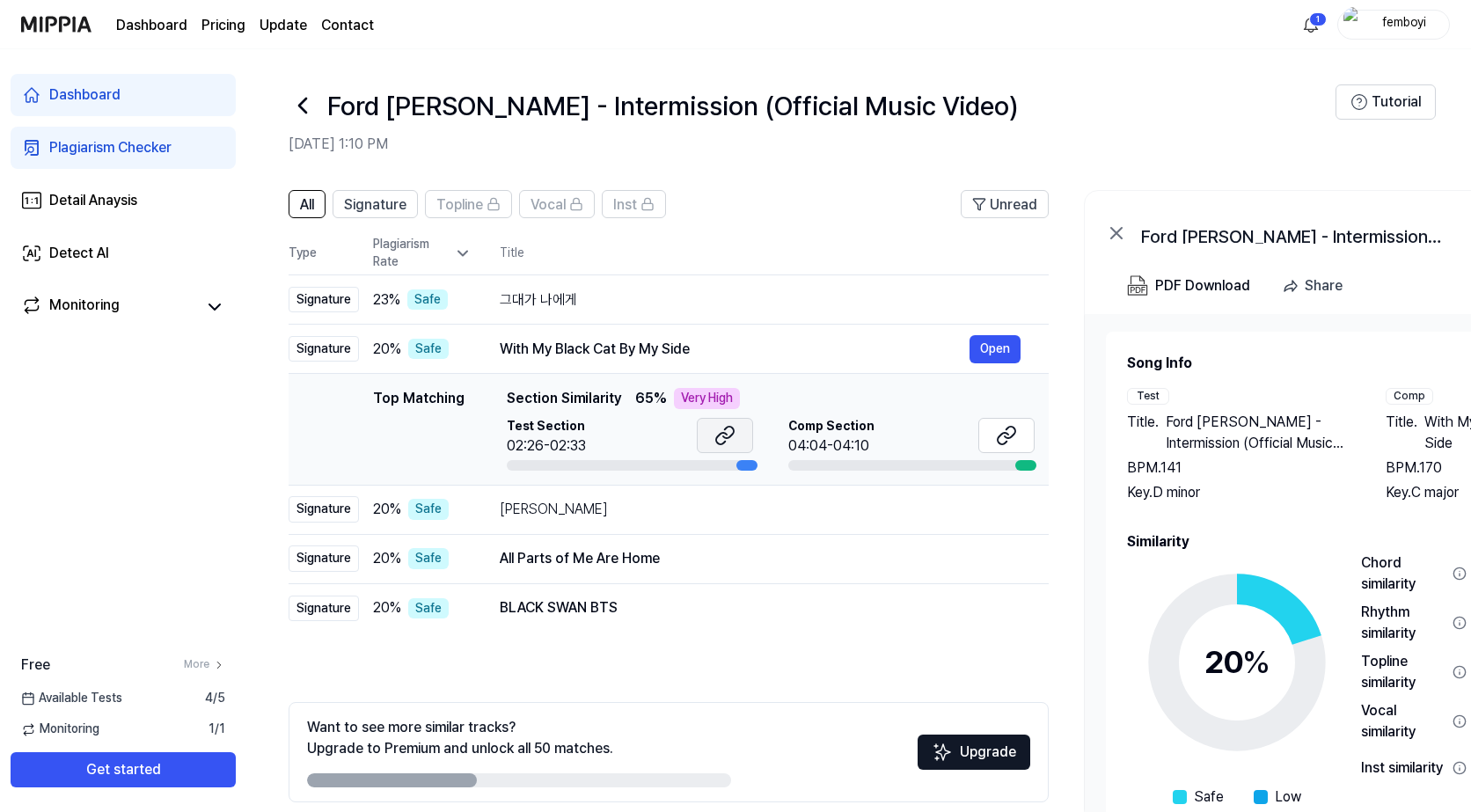
click at [718, 440] on icon at bounding box center [725, 436] width 21 height 21
click at [991, 430] on button at bounding box center [1006, 435] width 56 height 35
click at [586, 515] on div "[PERSON_NAME]" at bounding box center [735, 509] width 470 height 21
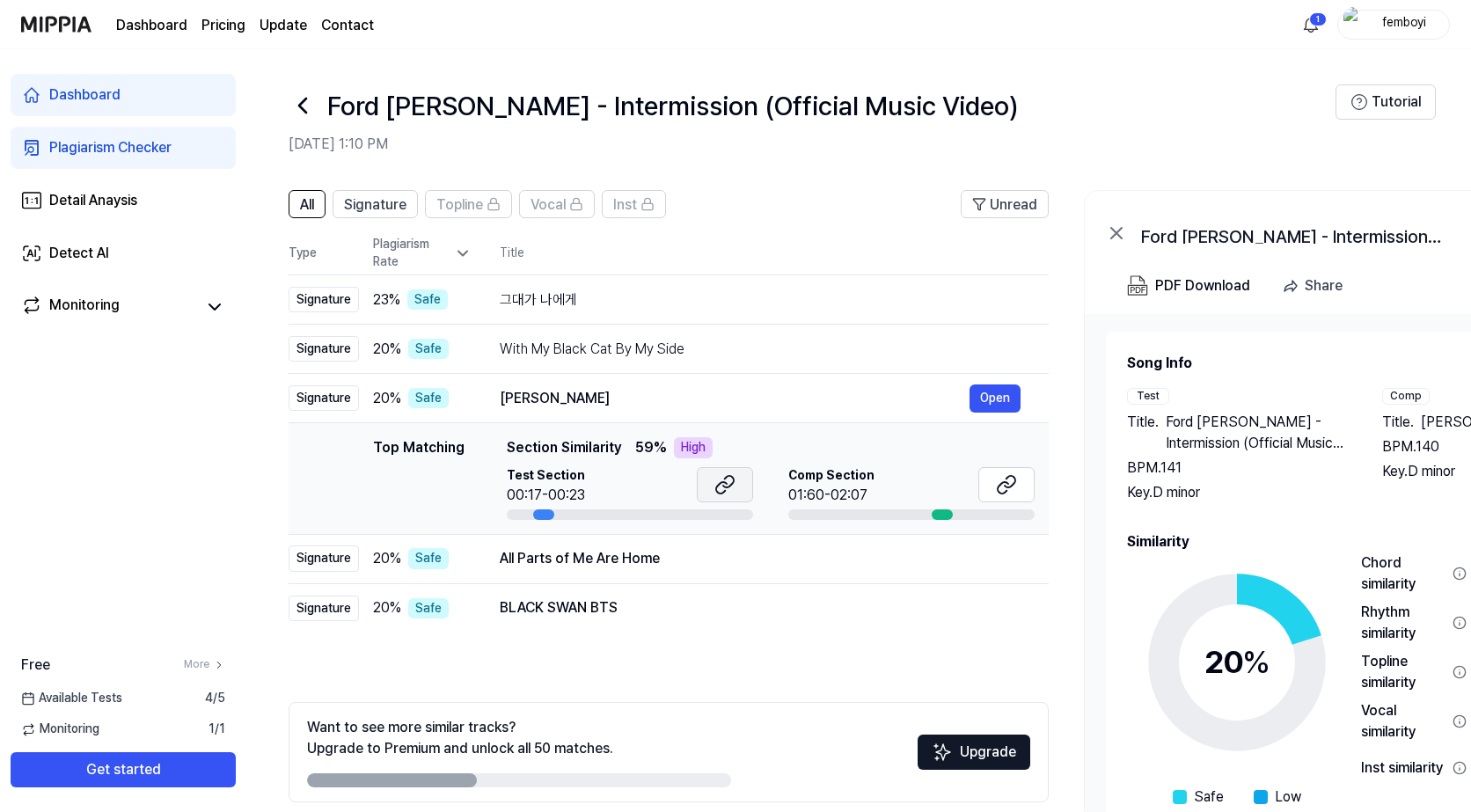
click at [718, 483] on icon at bounding box center [725, 485] width 21 height 21
click at [1008, 484] on icon at bounding box center [1003, 488] width 11 height 12
click at [684, 560] on div "All Parts of Me Are Home" at bounding box center [735, 558] width 470 height 21
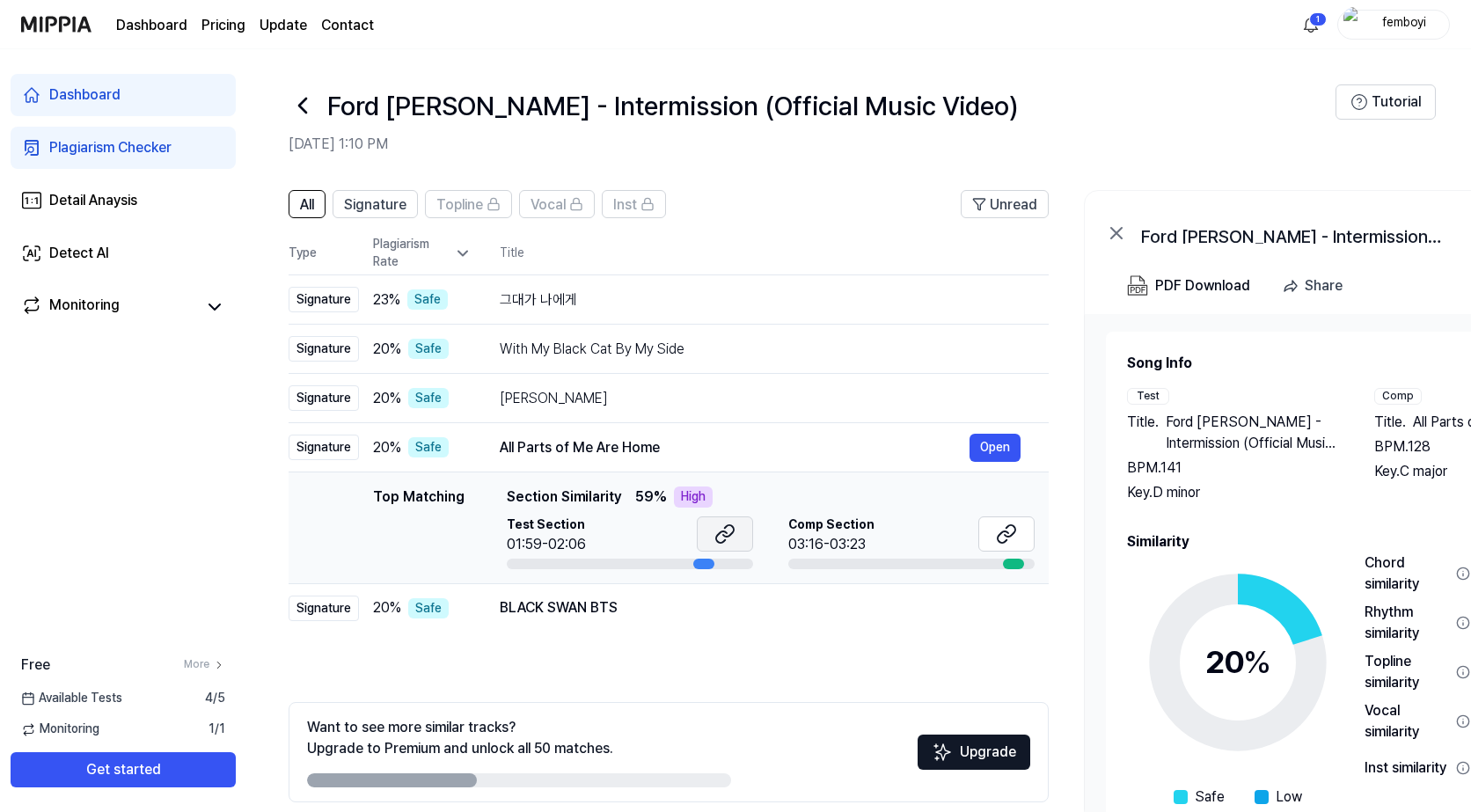
click at [719, 548] on button at bounding box center [725, 533] width 56 height 35
click at [1003, 534] on icon at bounding box center [1007, 534] width 21 height 21
click at [603, 600] on div "BLACK SWAN BTS" at bounding box center [735, 608] width 470 height 21
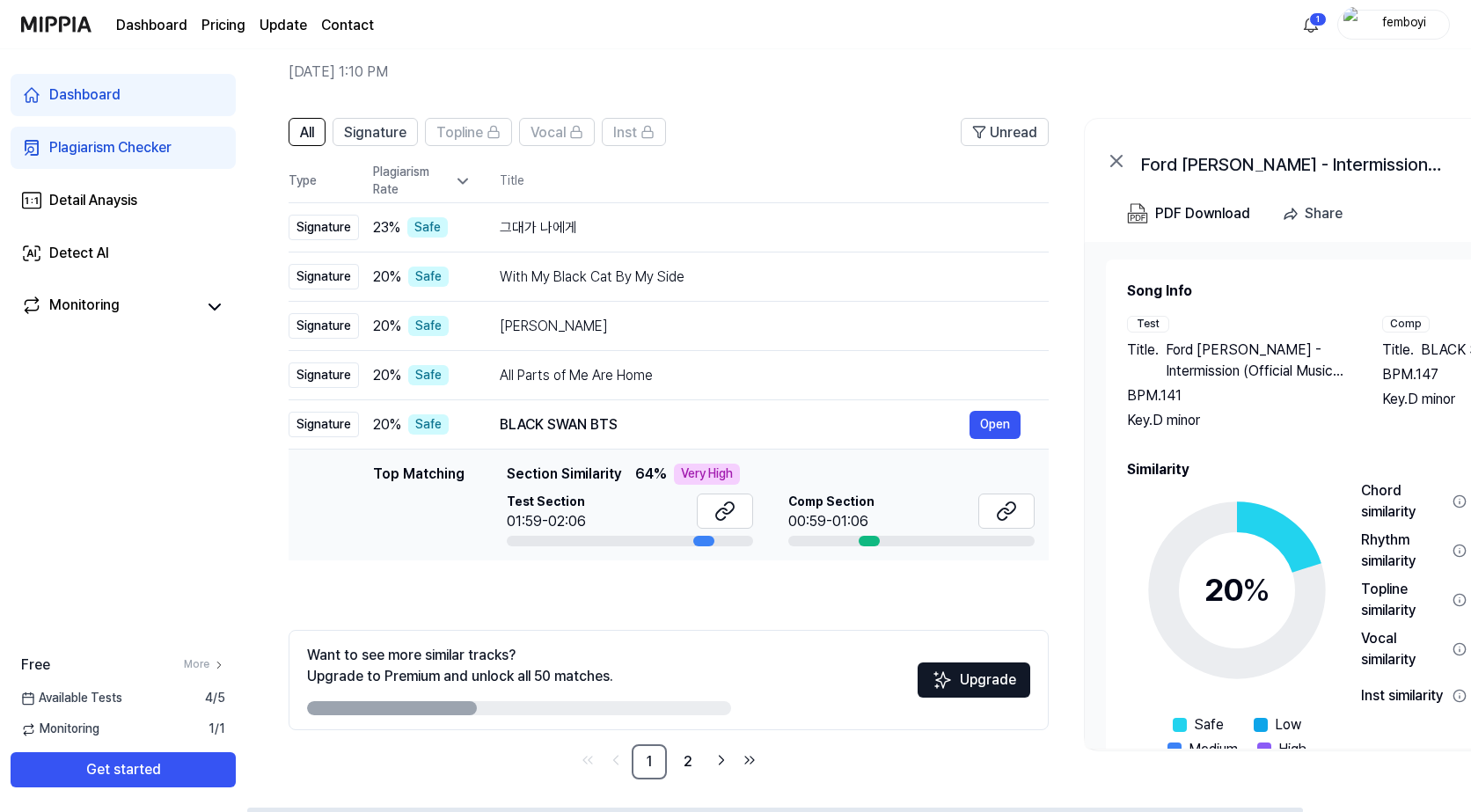
scroll to position [75, 0]
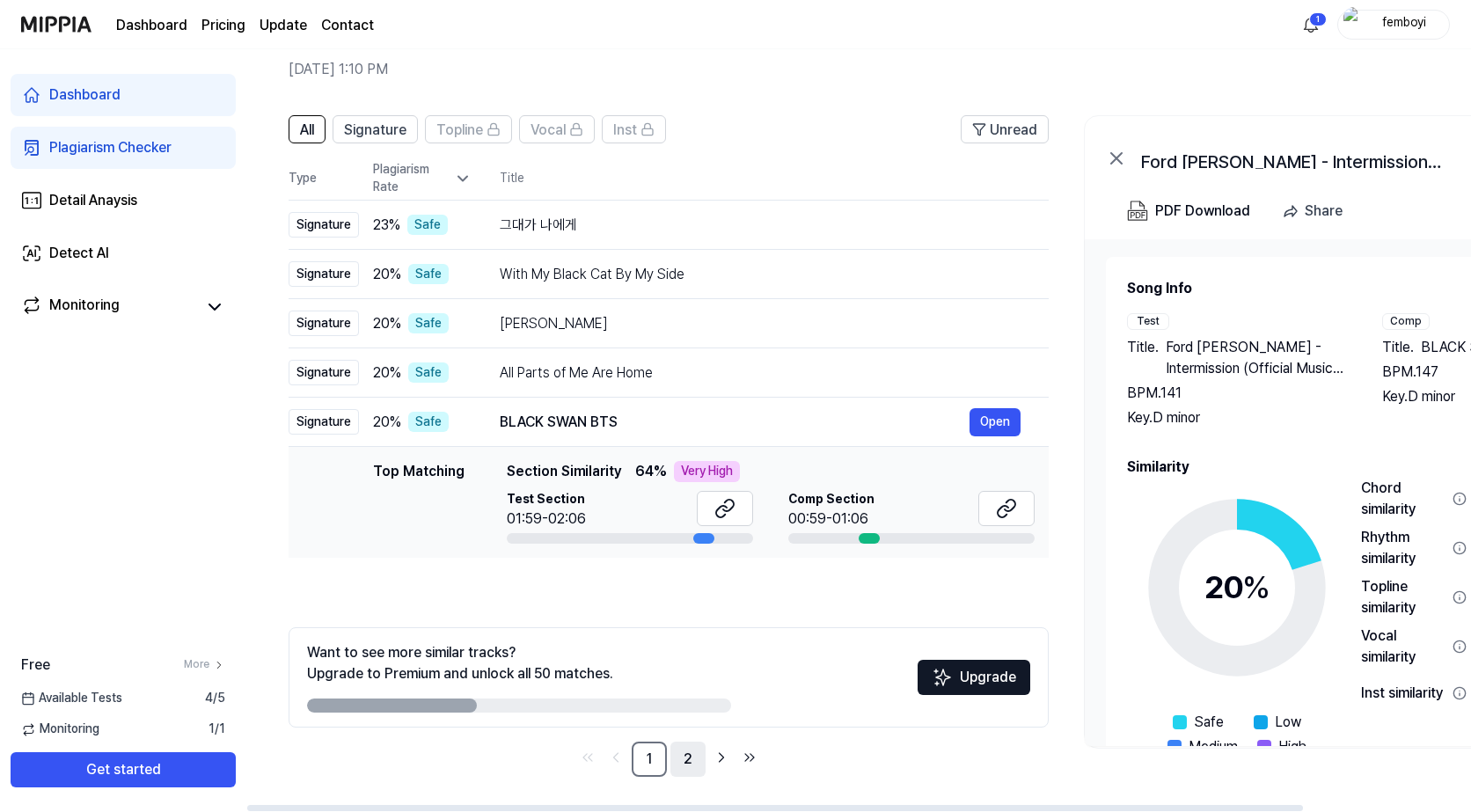
click at [695, 761] on link "2" at bounding box center [687, 758] width 35 height 35
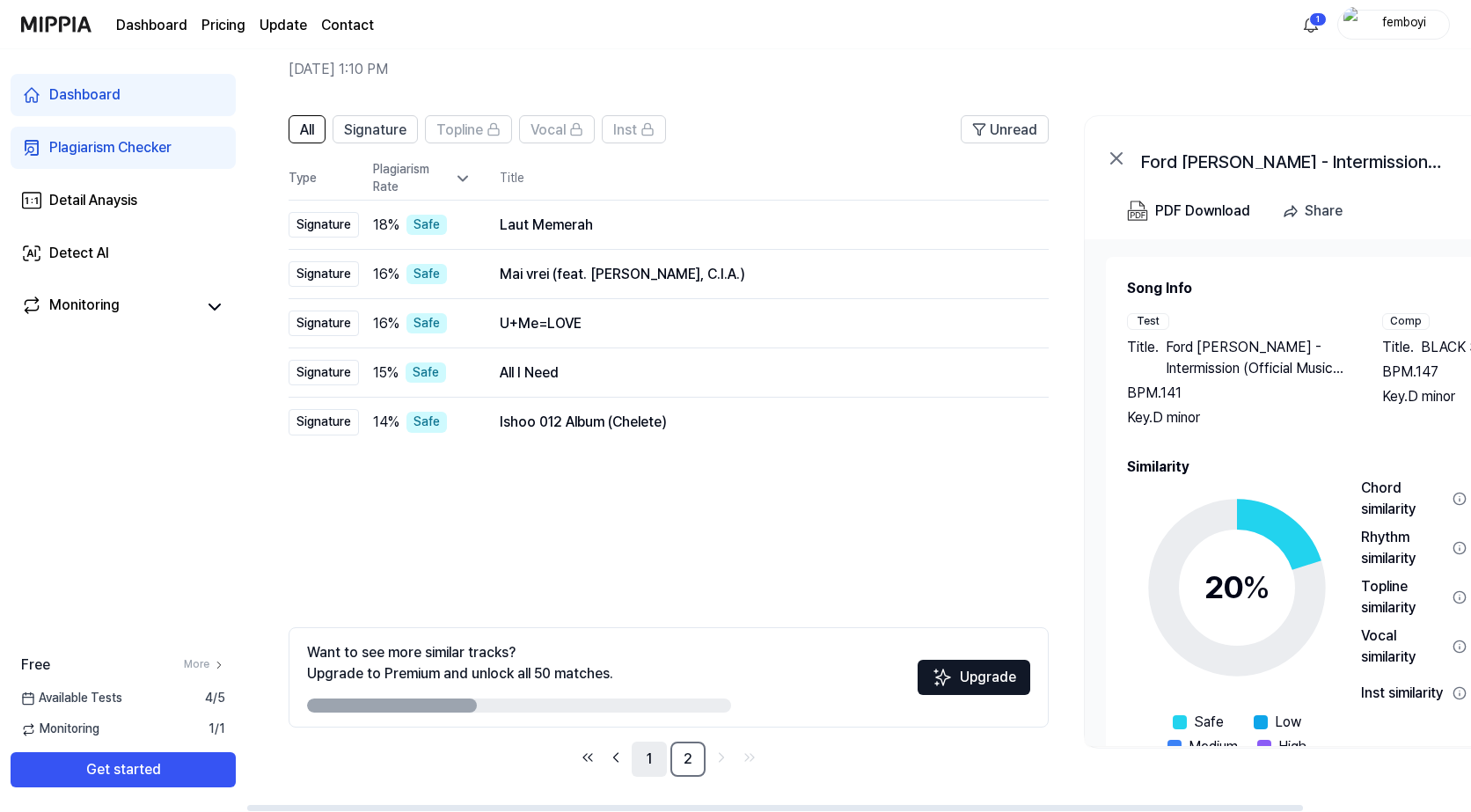
click at [654, 768] on link "1" at bounding box center [649, 758] width 35 height 35
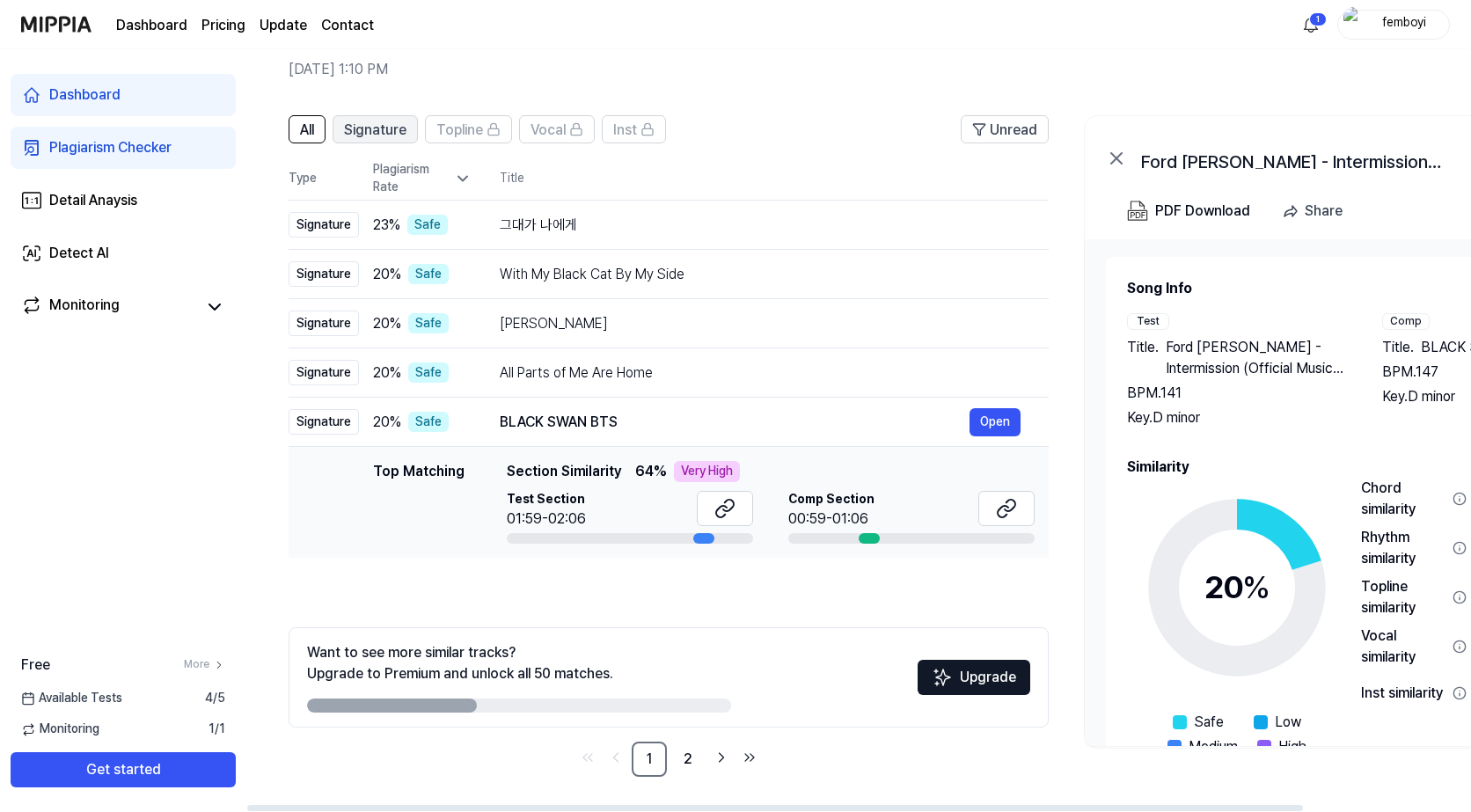
click at [384, 130] on span "Signature" at bounding box center [375, 130] width 63 height 21
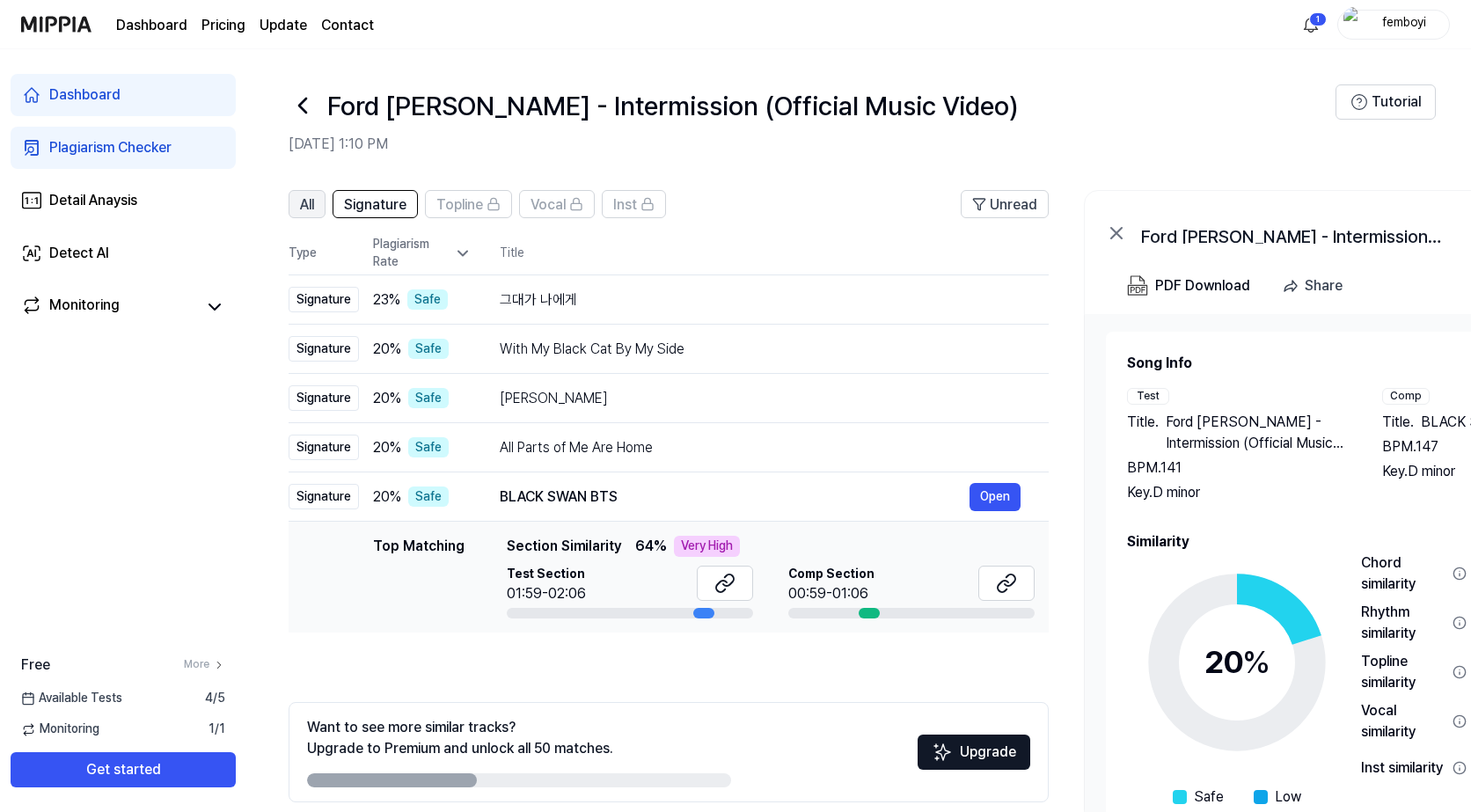
click at [311, 216] on button "All" at bounding box center [307, 205] width 37 height 29
click at [1305, 33] on html "Dashboard Pricing Update Contact 1 femboyi Dashboard Plagiarism Checker Detail …" at bounding box center [736, 406] width 1471 height 812
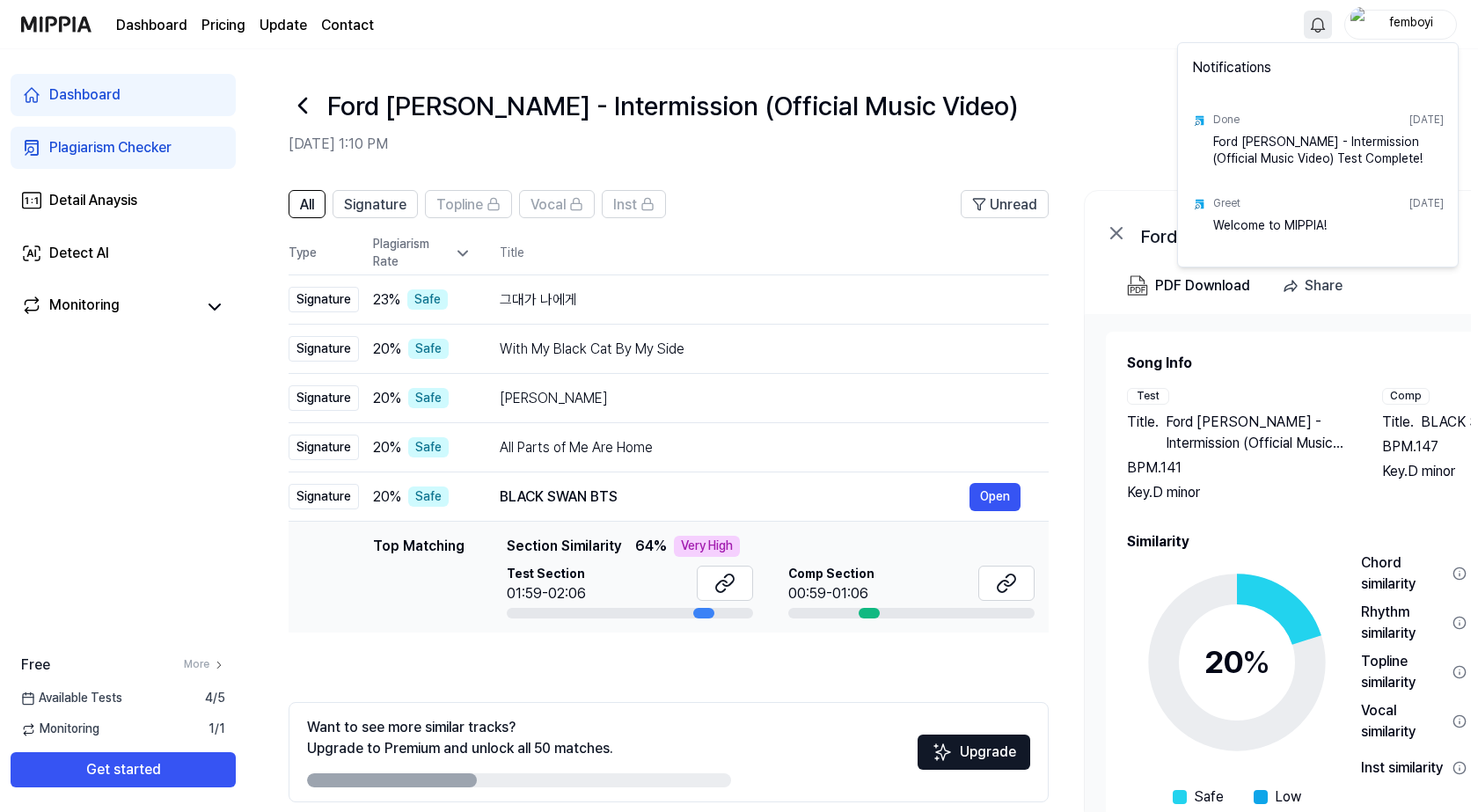
click at [1303, 28] on html "Dashboard Pricing Update Contact femboyi Dashboard Plagiarism Checker Detail An…" at bounding box center [739, 406] width 1478 height 812
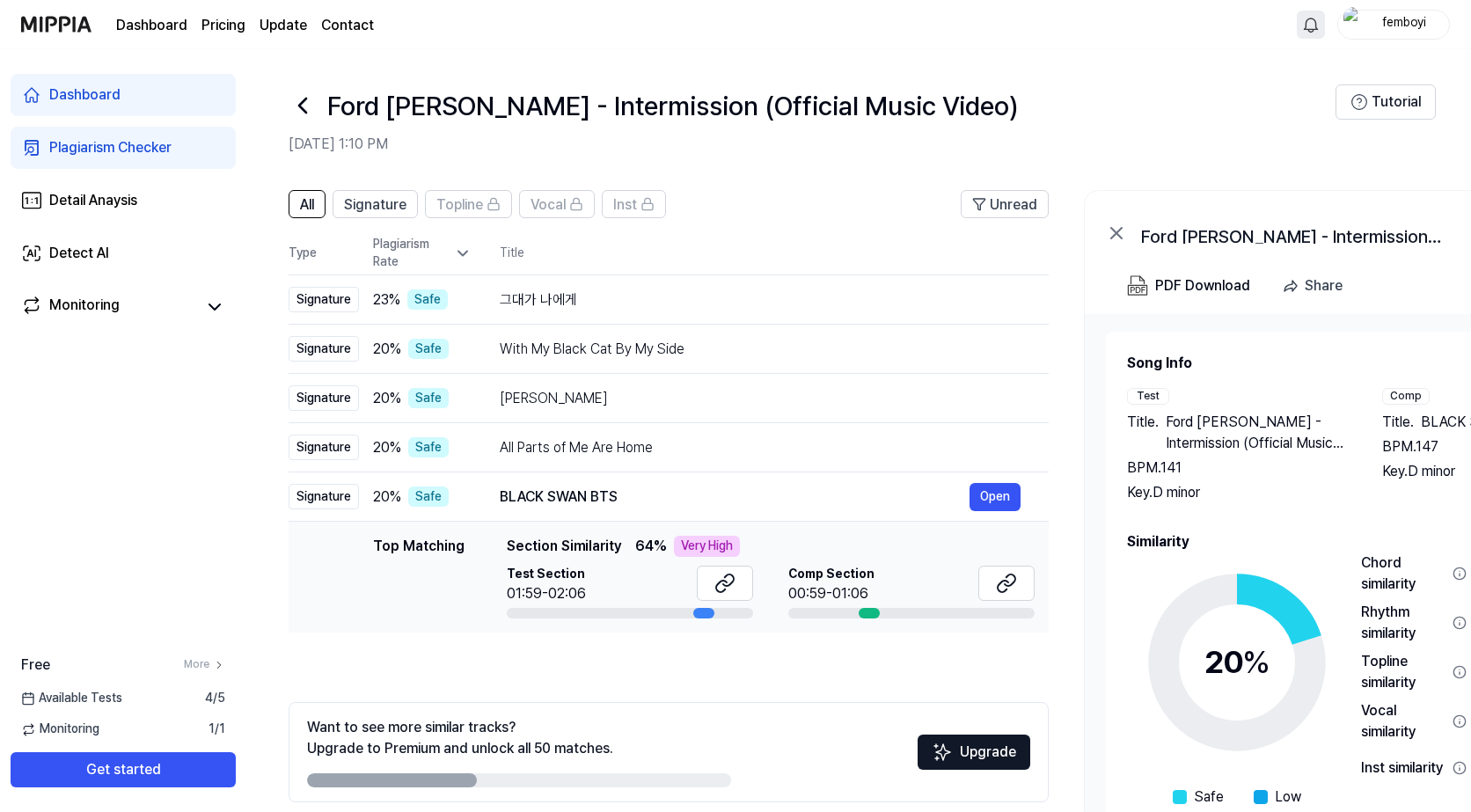
click at [127, 138] on div "Plagiarism Checker" at bounding box center [110, 148] width 122 height 21
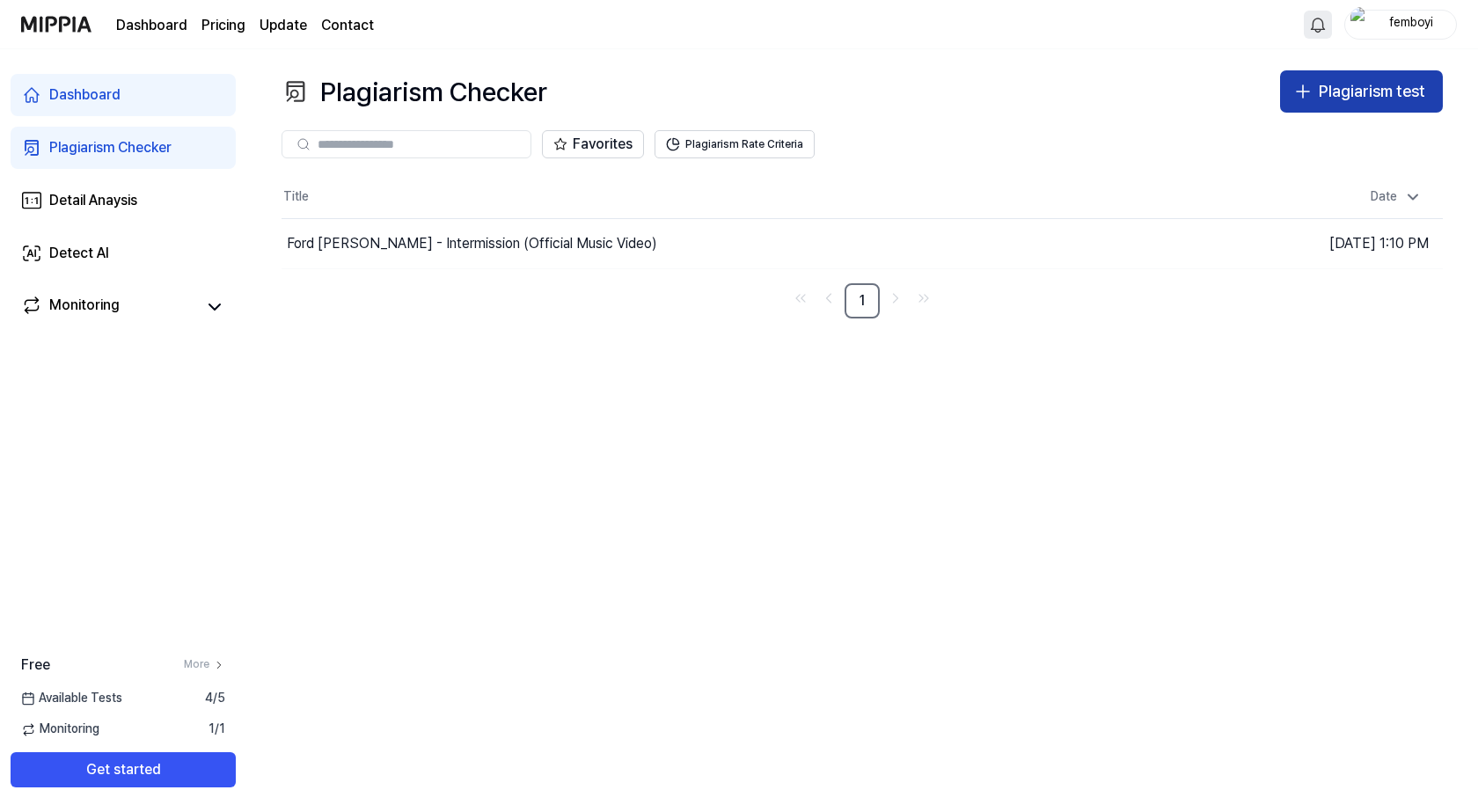
click at [1343, 99] on div "Plagiarism test" at bounding box center [1372, 92] width 106 height 26
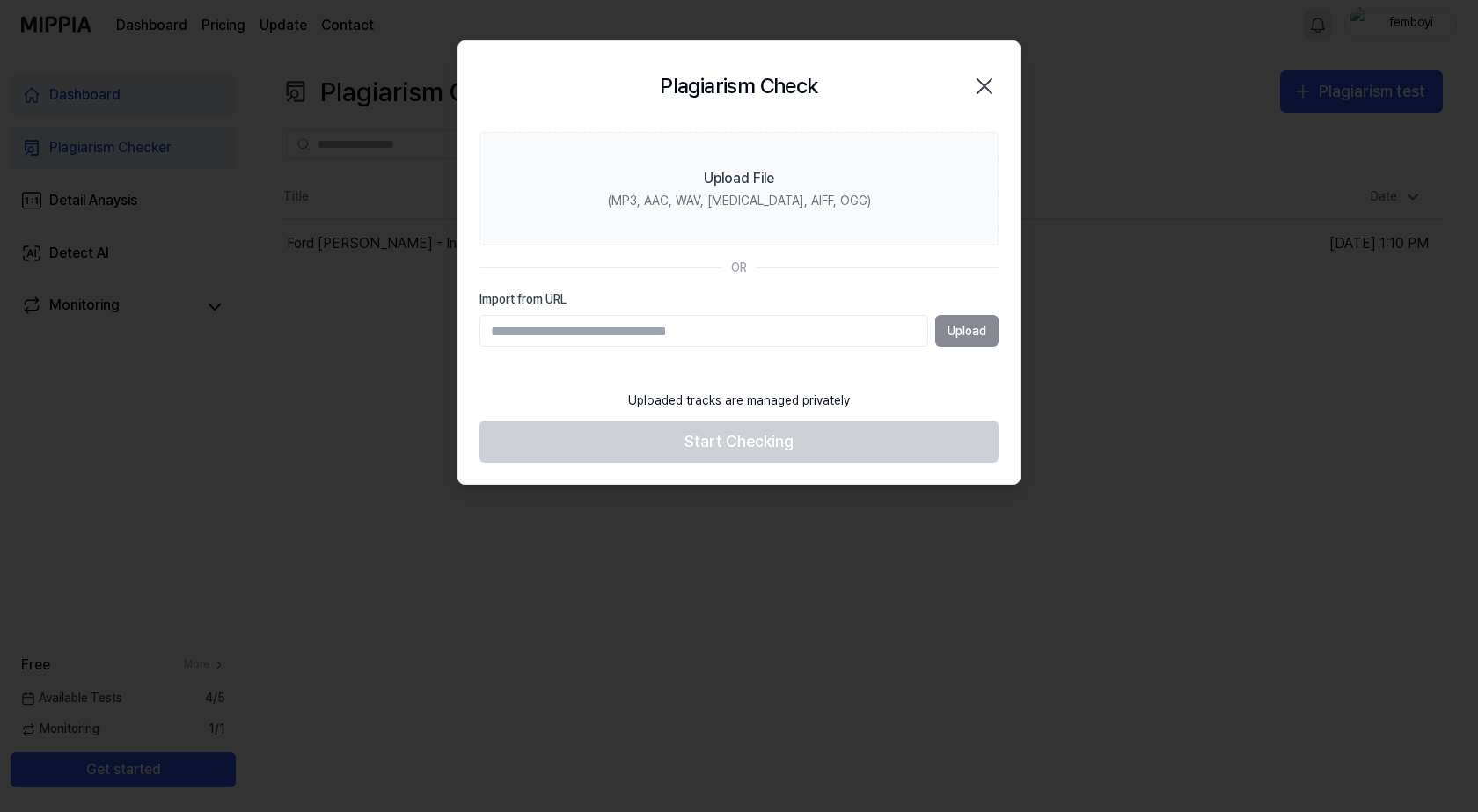
drag, startPoint x: 526, startPoint y: 335, endPoint x: 538, endPoint y: 335, distance: 12.0
click at [526, 335] on input "Import from URL" at bounding box center [704, 330] width 449 height 31
paste input "**********"
type input "**********"
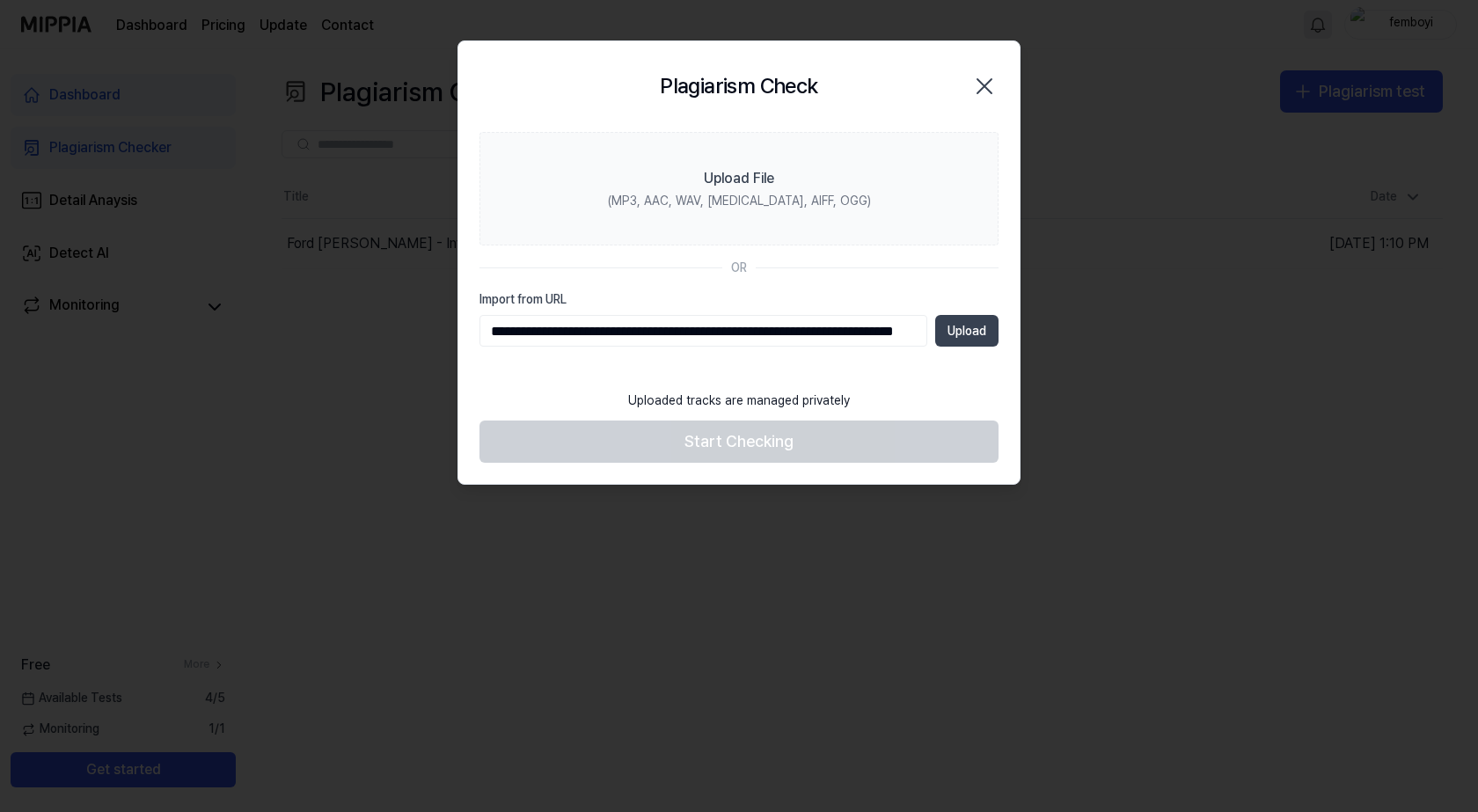
click at [972, 335] on button "Upload" at bounding box center [967, 330] width 63 height 31
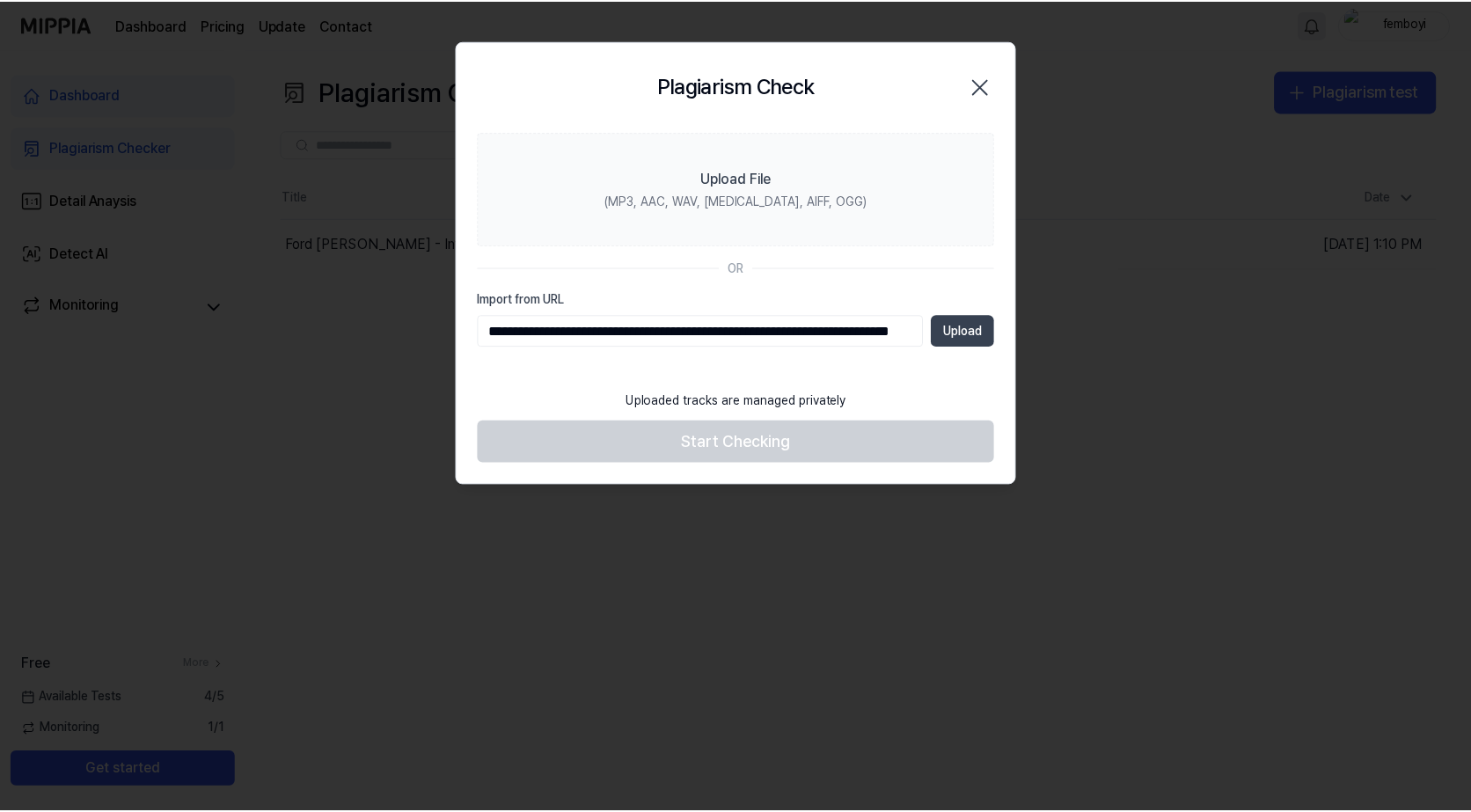
scroll to position [0, 0]
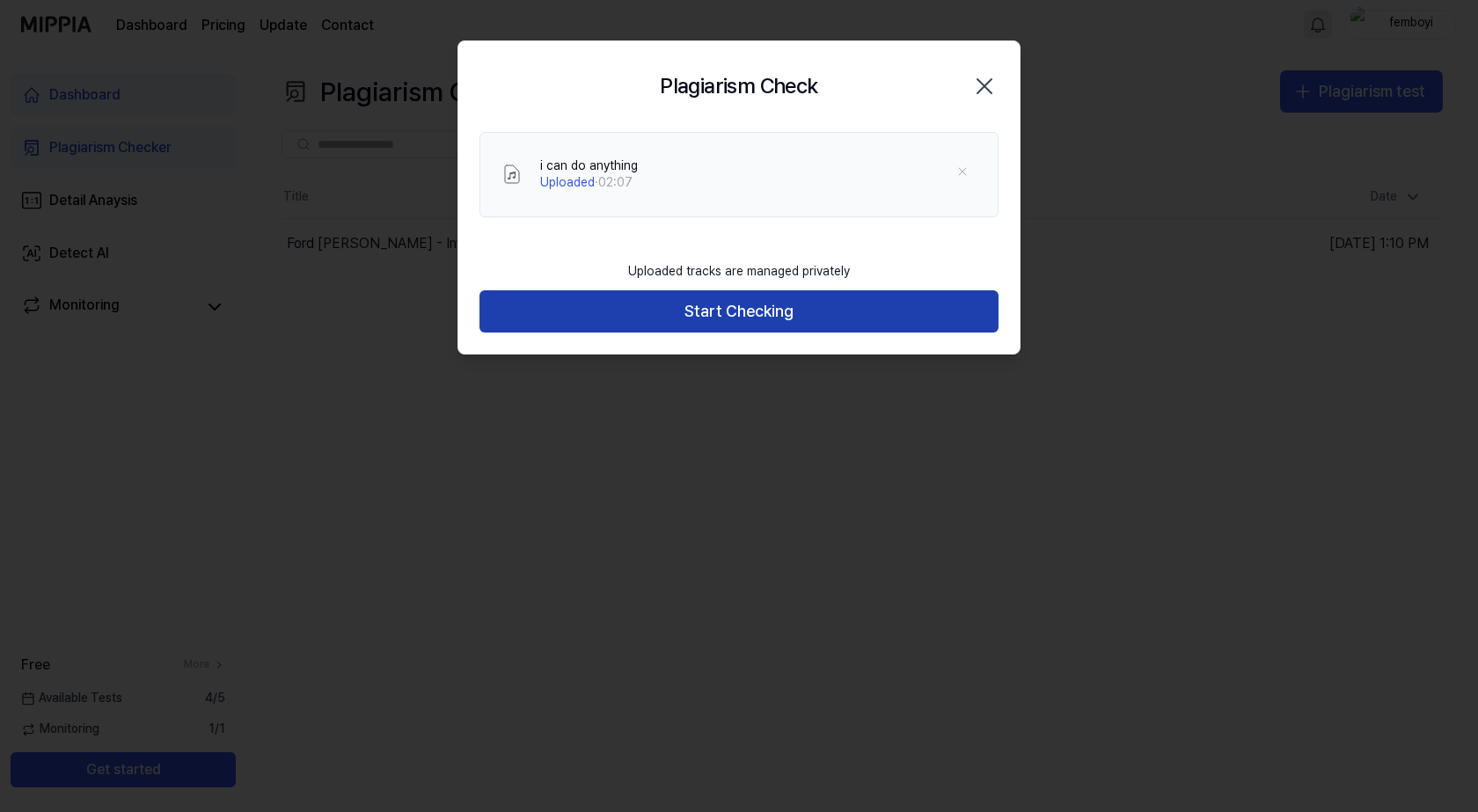
click at [641, 316] on button "Start Checking" at bounding box center [739, 311] width 519 height 42
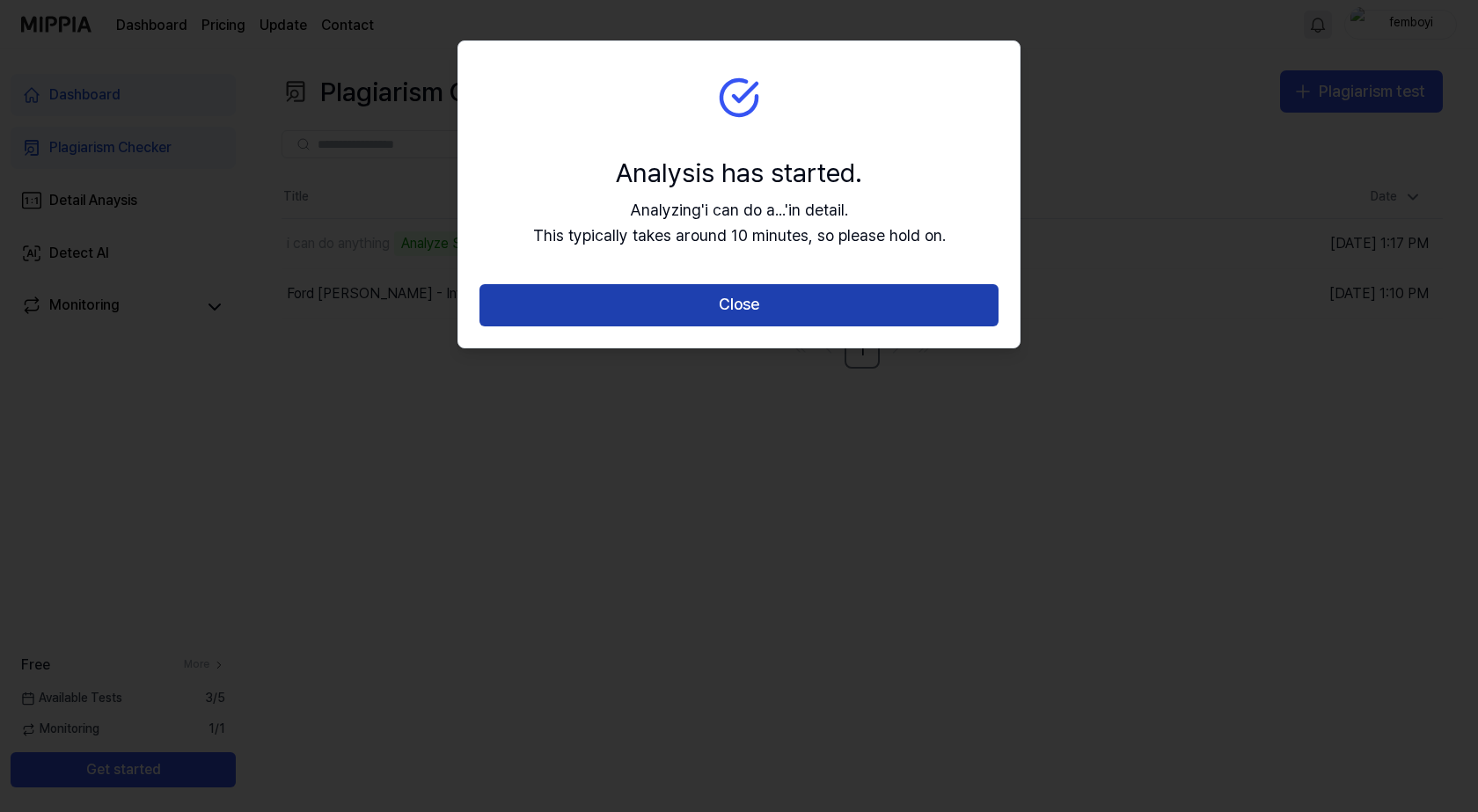
click at [757, 317] on button "Close" at bounding box center [739, 305] width 519 height 42
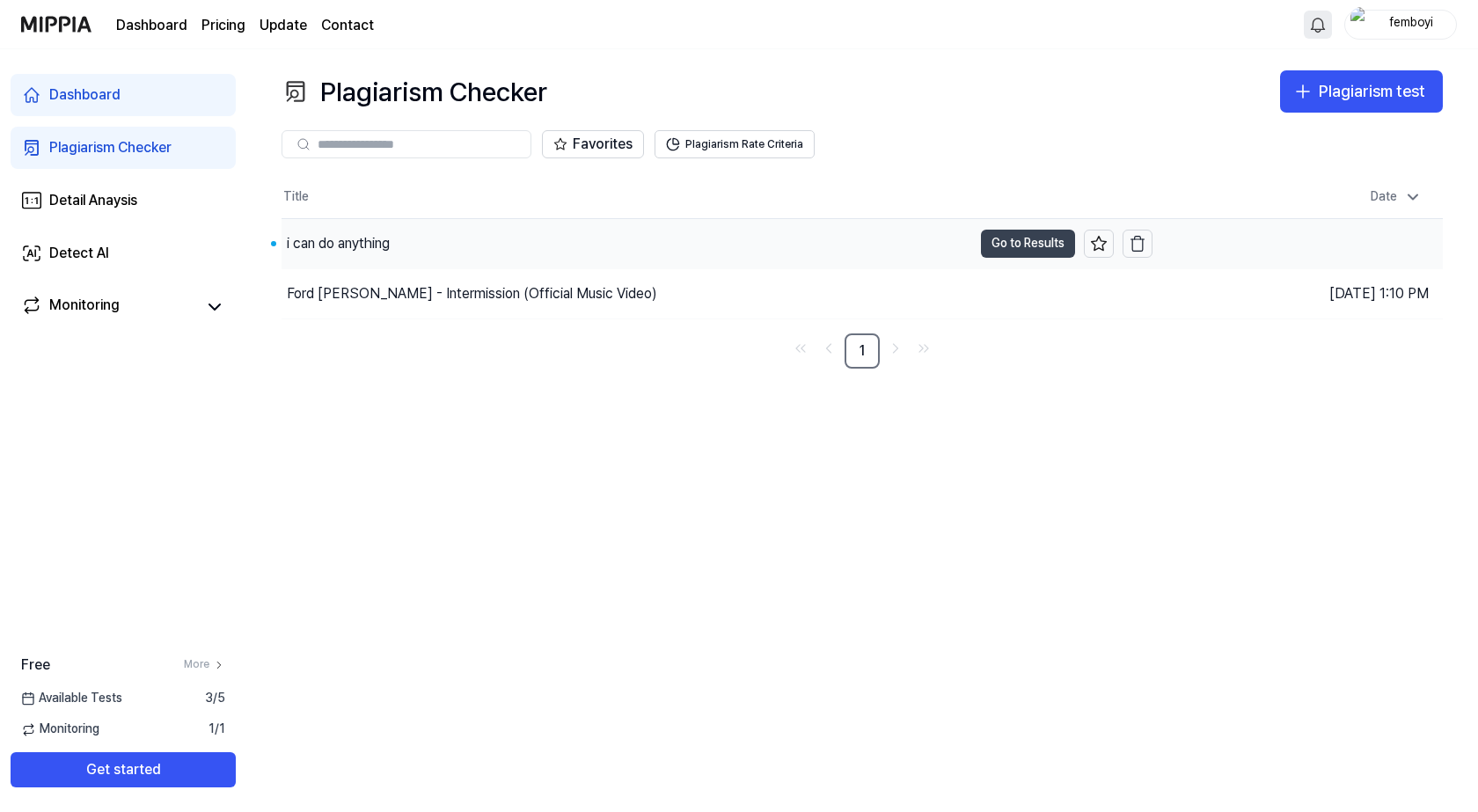
click at [1050, 245] on button "Go to Results" at bounding box center [1028, 244] width 94 height 29
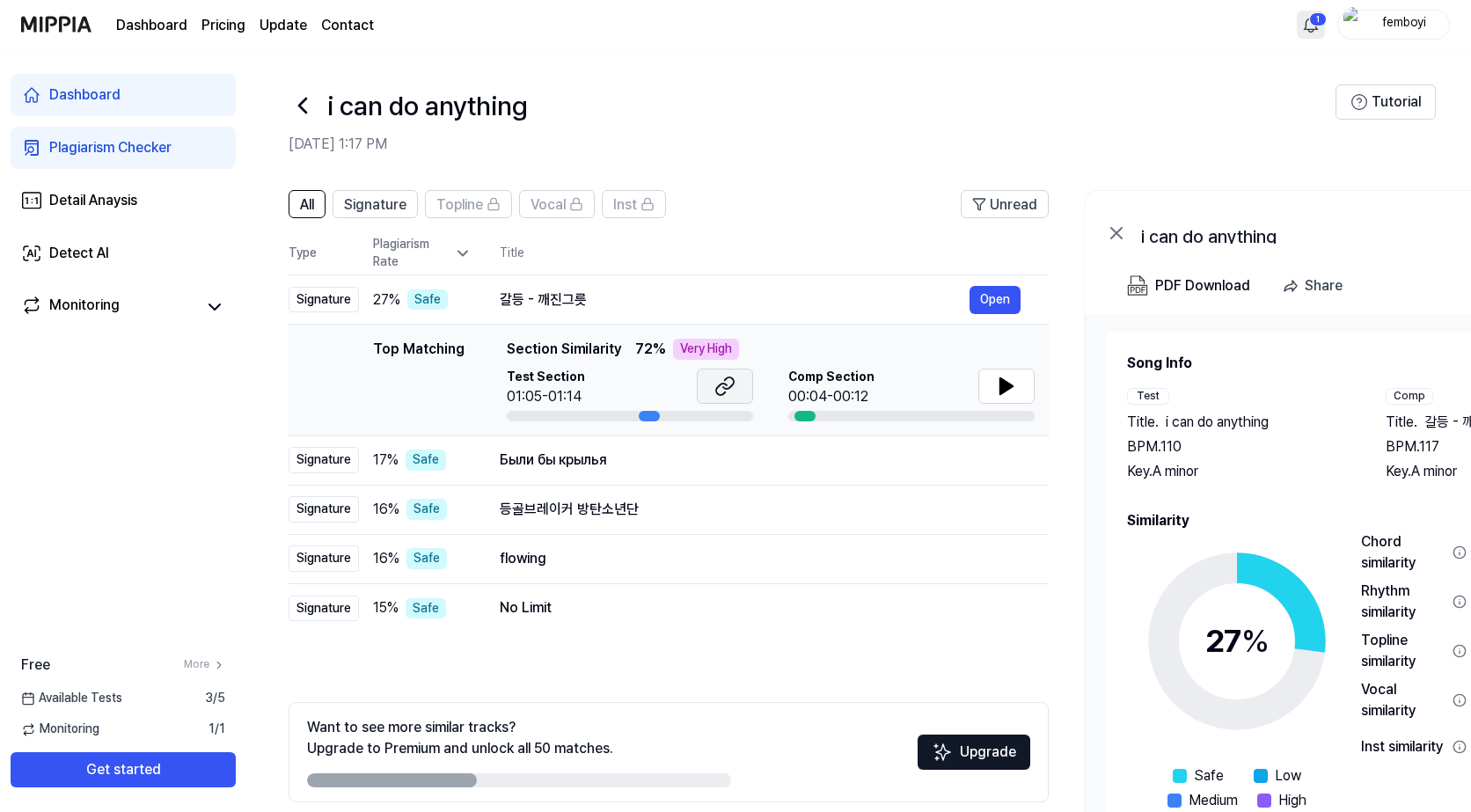
click at [717, 398] on button at bounding box center [725, 386] width 56 height 35
click at [1004, 397] on button at bounding box center [1006, 386] width 56 height 35
click at [1021, 381] on button at bounding box center [1006, 386] width 56 height 35
click at [994, 393] on button at bounding box center [1006, 386] width 56 height 35
click at [1010, 379] on icon at bounding box center [1007, 386] width 21 height 21
